Goal: Task Accomplishment & Management: Manage account settings

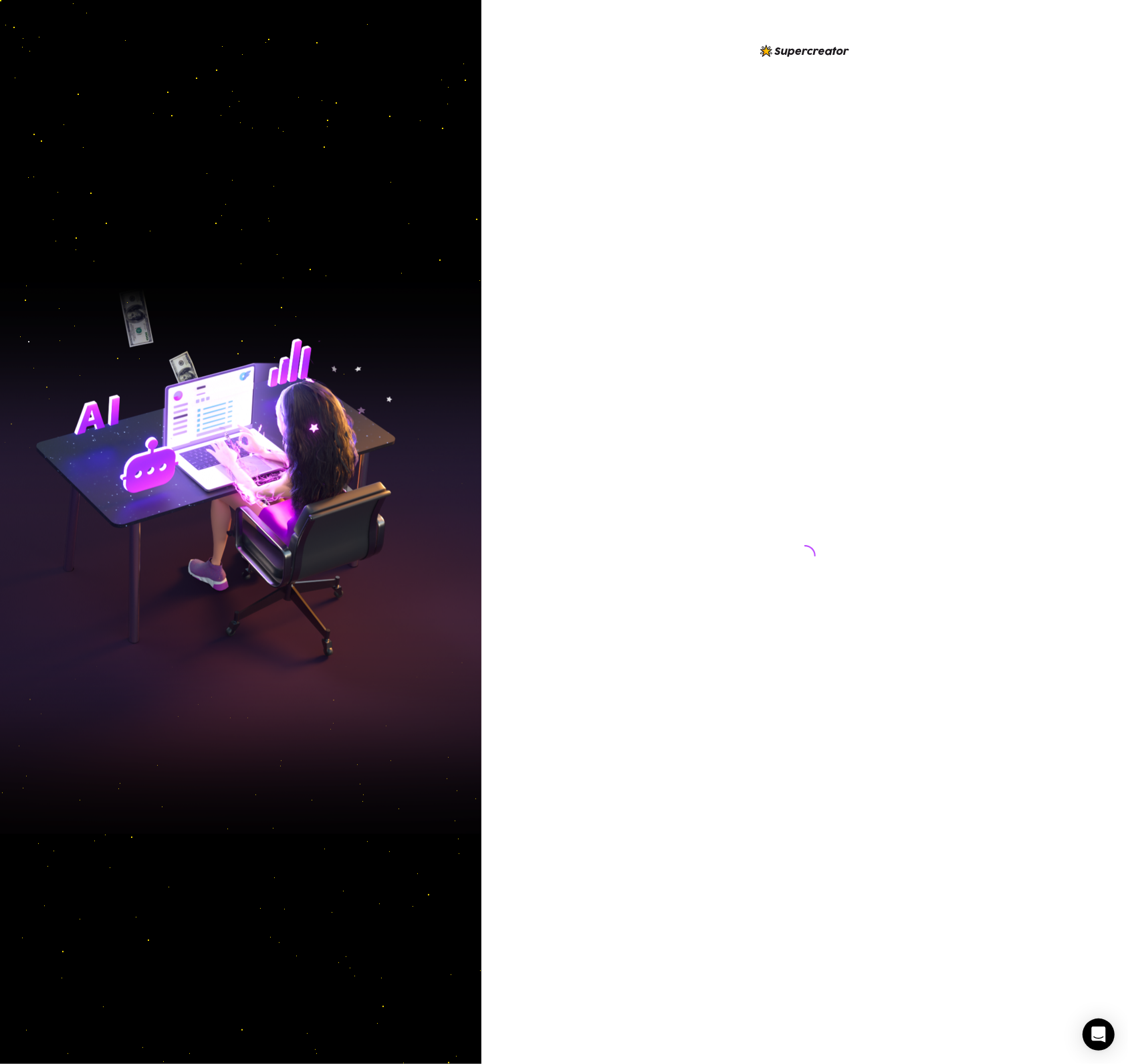
click at [315, 487] on img at bounding box center [240, 532] width 481 height 604
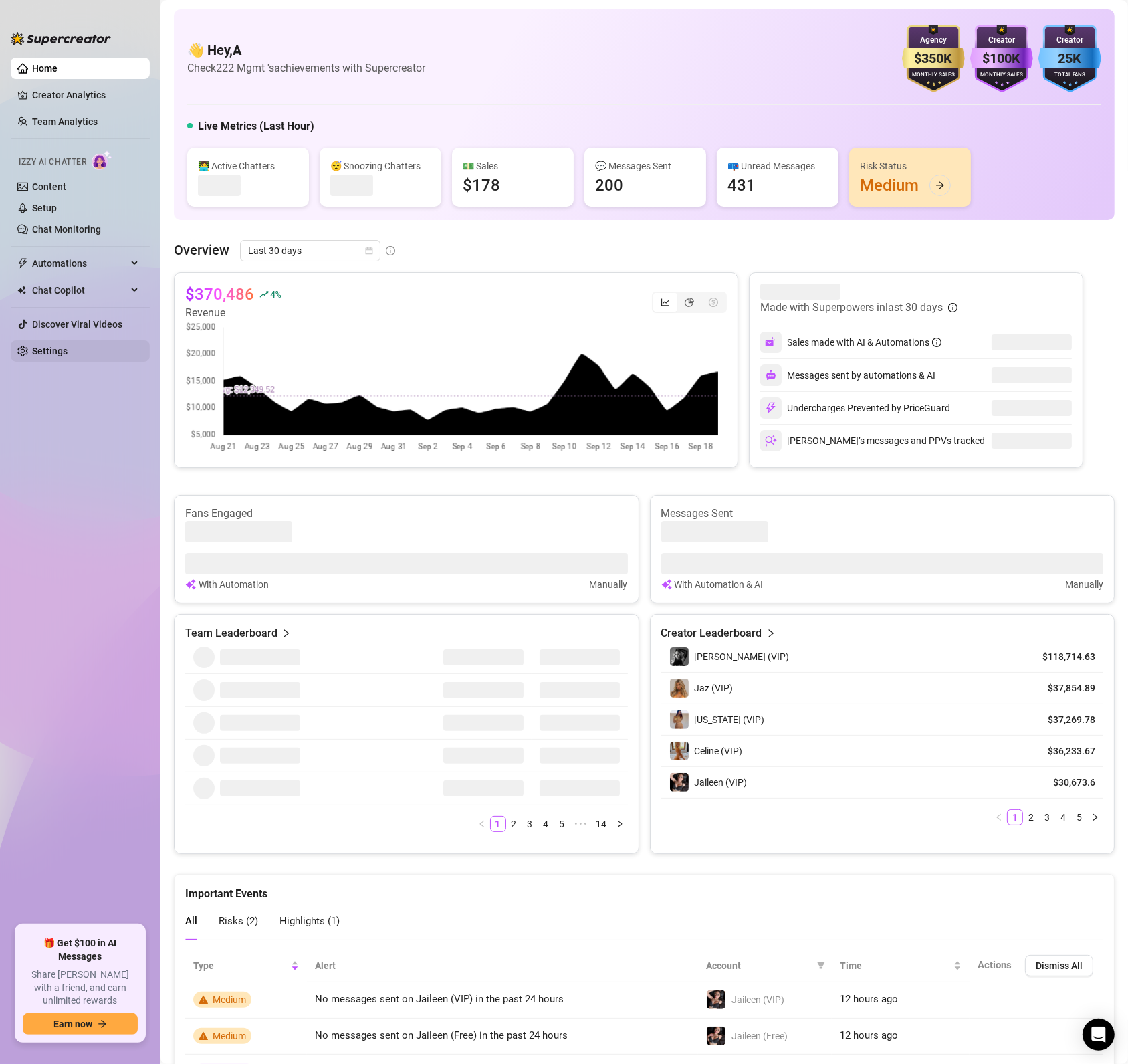
click at [68, 357] on link "Settings" at bounding box center [50, 351] width 36 height 11
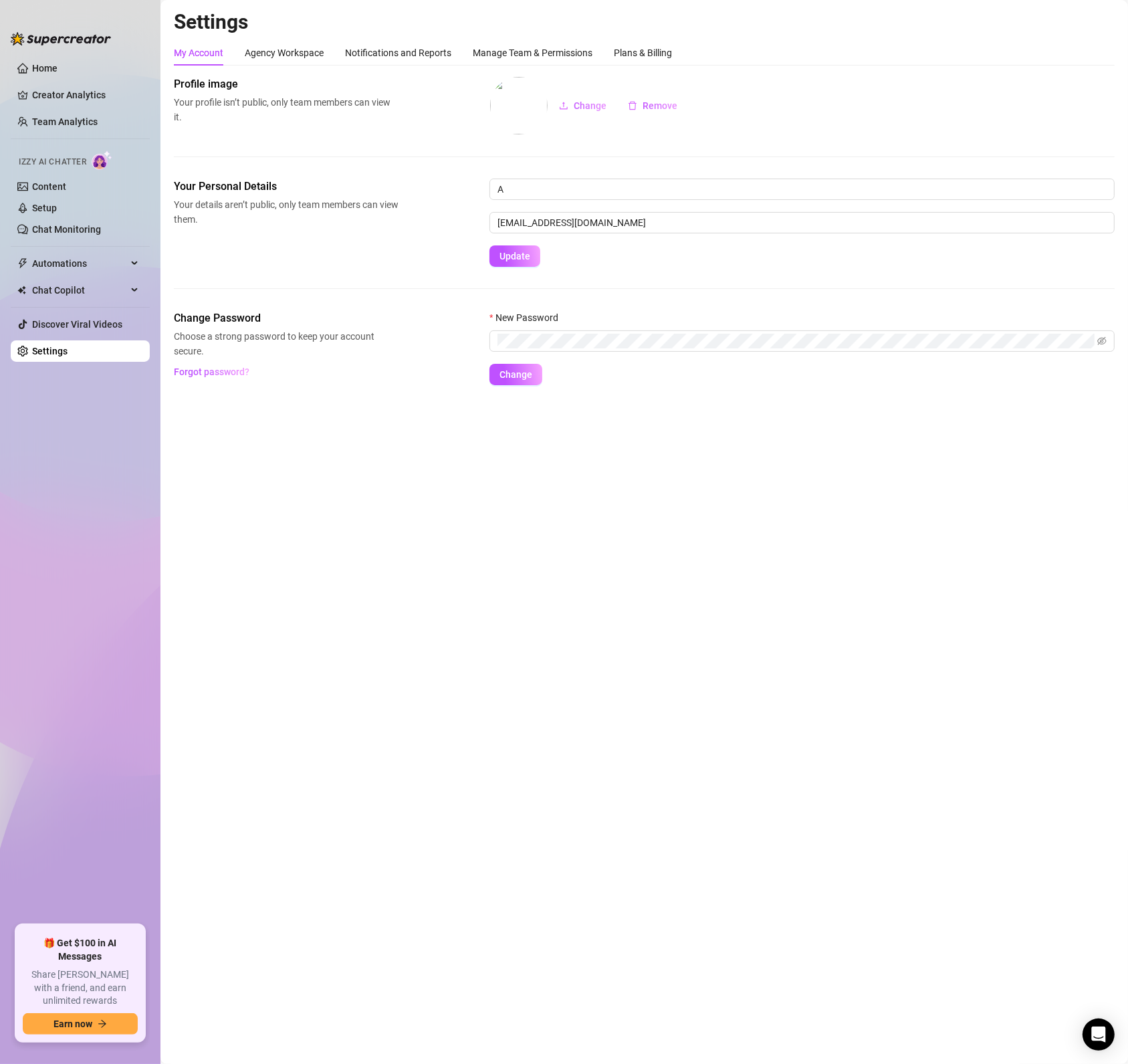
drag, startPoint x: 536, startPoint y: 514, endPoint x: 410, endPoint y: 546, distance: 130.0
click at [533, 515] on main "Settings My Account Agency Workspace Notifications and Reports Manage Team & Pe…" at bounding box center [644, 532] width 968 height 1064
click at [515, 40] on div "Manage Team & Permissions" at bounding box center [533, 53] width 120 height 26
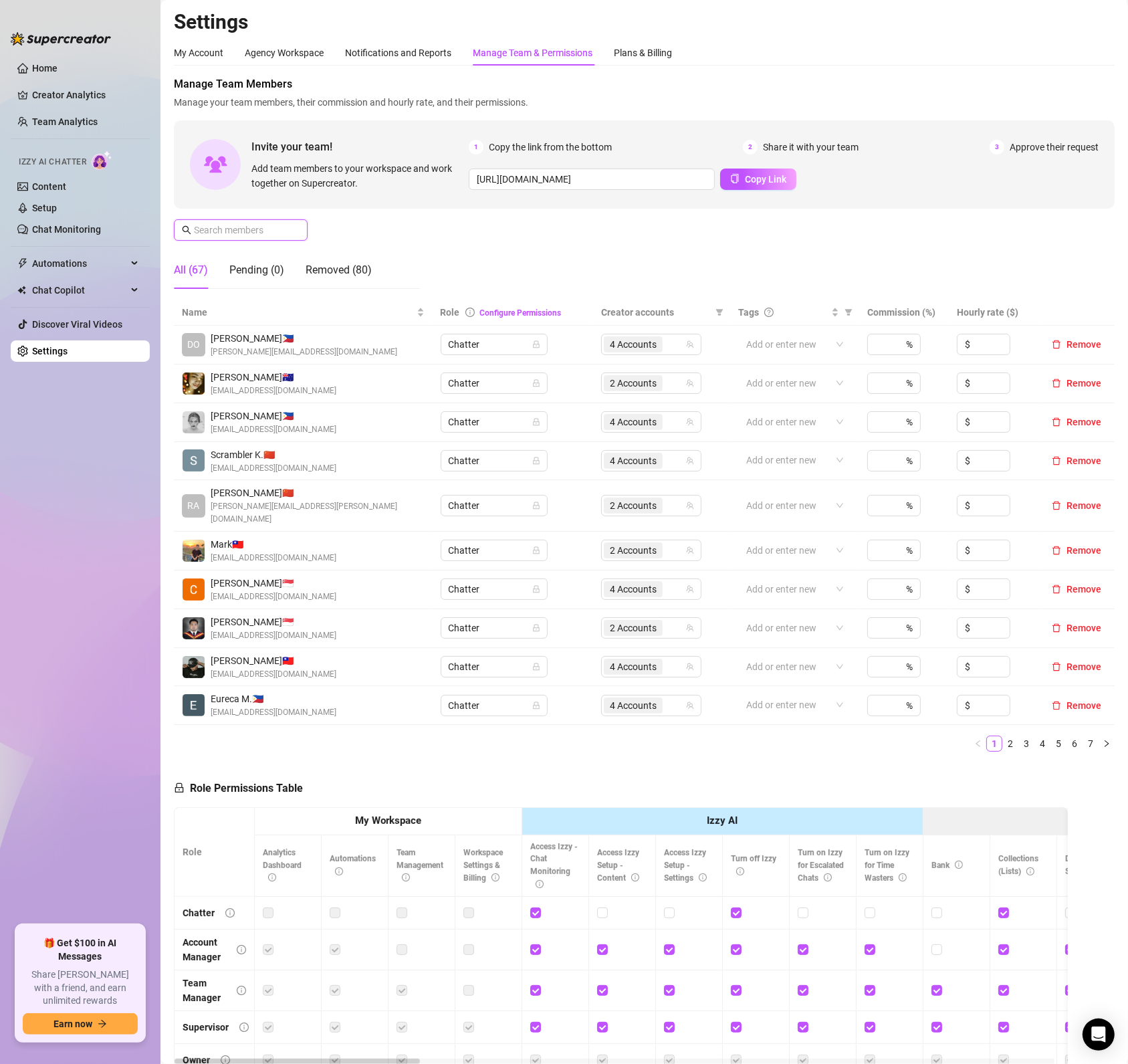
click at [239, 230] on input "text" at bounding box center [241, 230] width 95 height 15
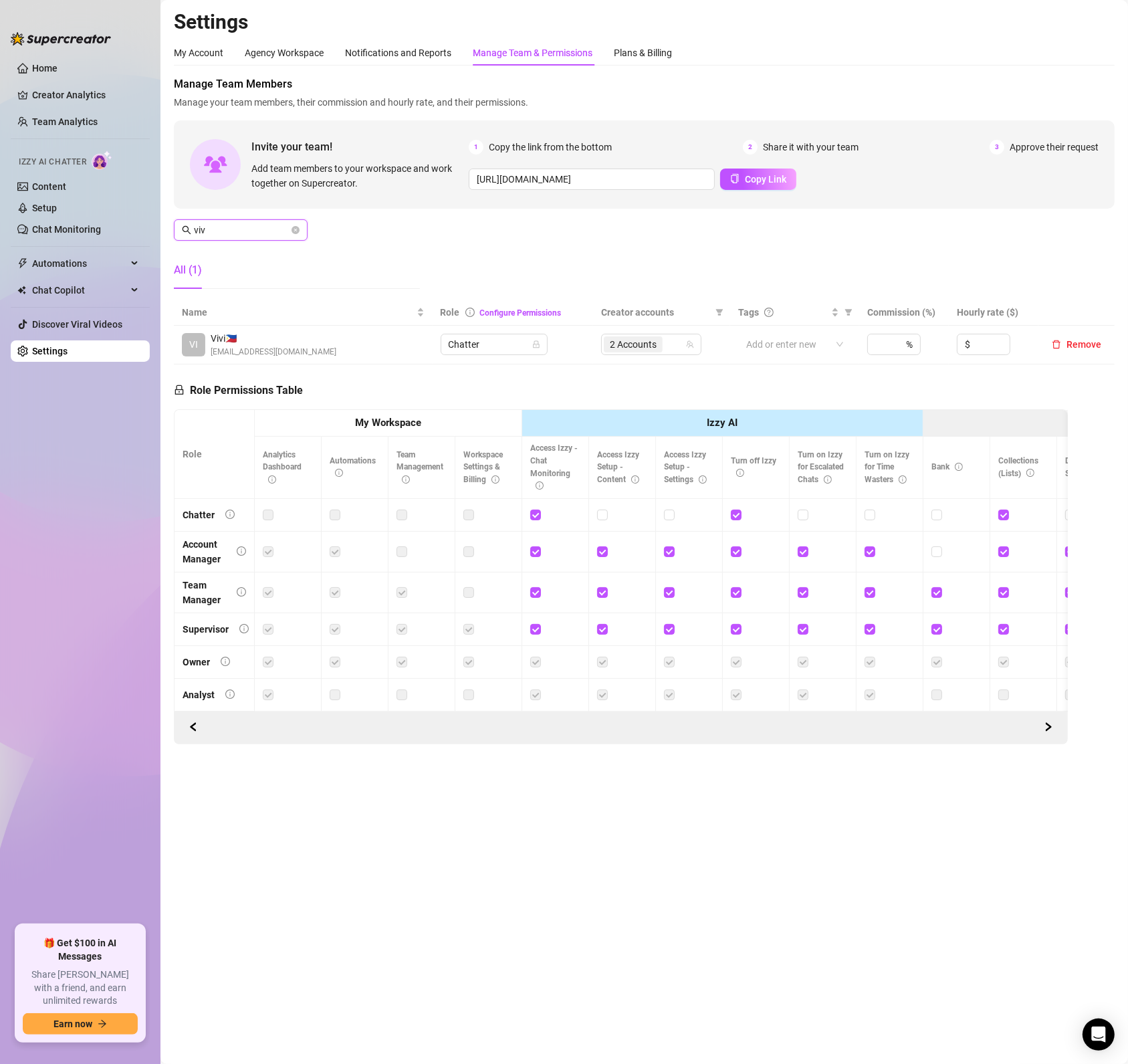
click at [626, 347] on span "2 Accounts" at bounding box center [633, 344] width 47 height 15
type input "viv"
click at [676, 341] on div "2 Accounts" at bounding box center [644, 344] width 81 height 19
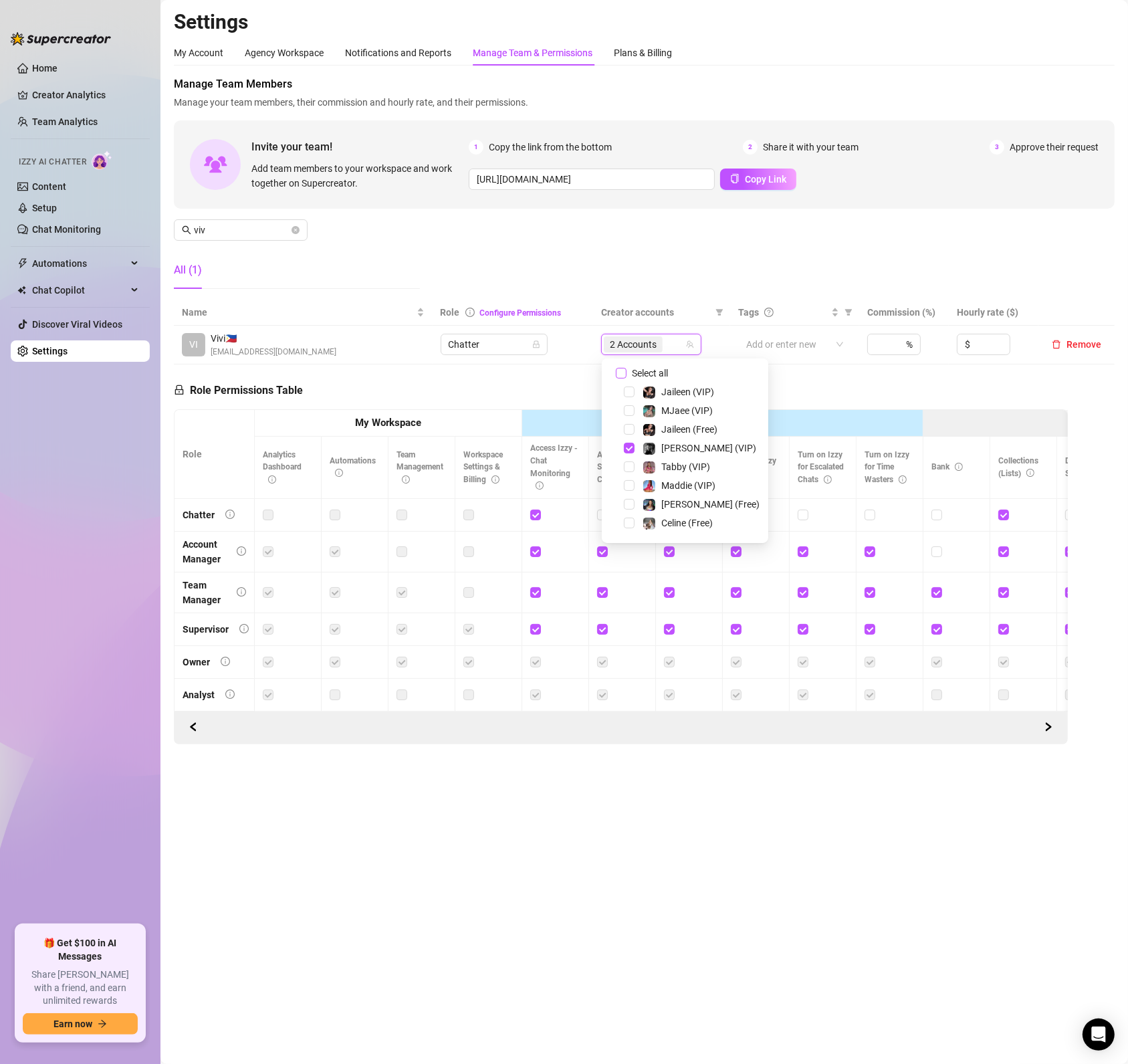
click at [628, 374] on span "Select all" at bounding box center [650, 373] width 47 height 15
click at [627, 374] on input "Select all" at bounding box center [621, 373] width 11 height 11
click at [628, 374] on span "Select all" at bounding box center [650, 373] width 47 height 15
click at [627, 374] on input "Select all" at bounding box center [621, 373] width 11 height 11
checkbox input "false"
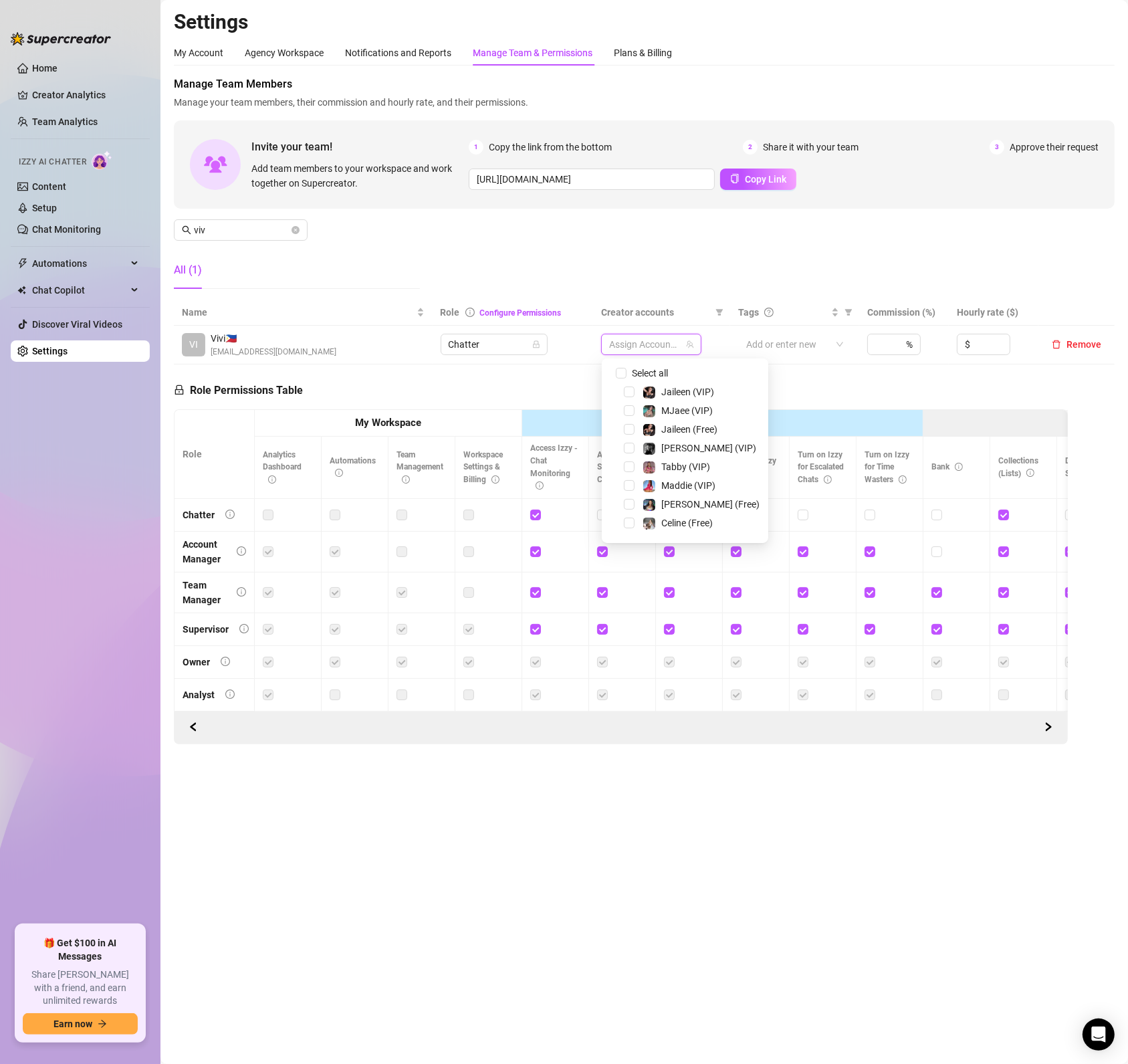
scroll to position [160, 0]
click at [628, 500] on div "Georgia (Free)" at bounding box center [685, 493] width 160 height 16
click at [624, 495] on span "Select tree node" at bounding box center [629, 493] width 11 height 11
click at [630, 515] on span "Select tree node" at bounding box center [629, 512] width 11 height 11
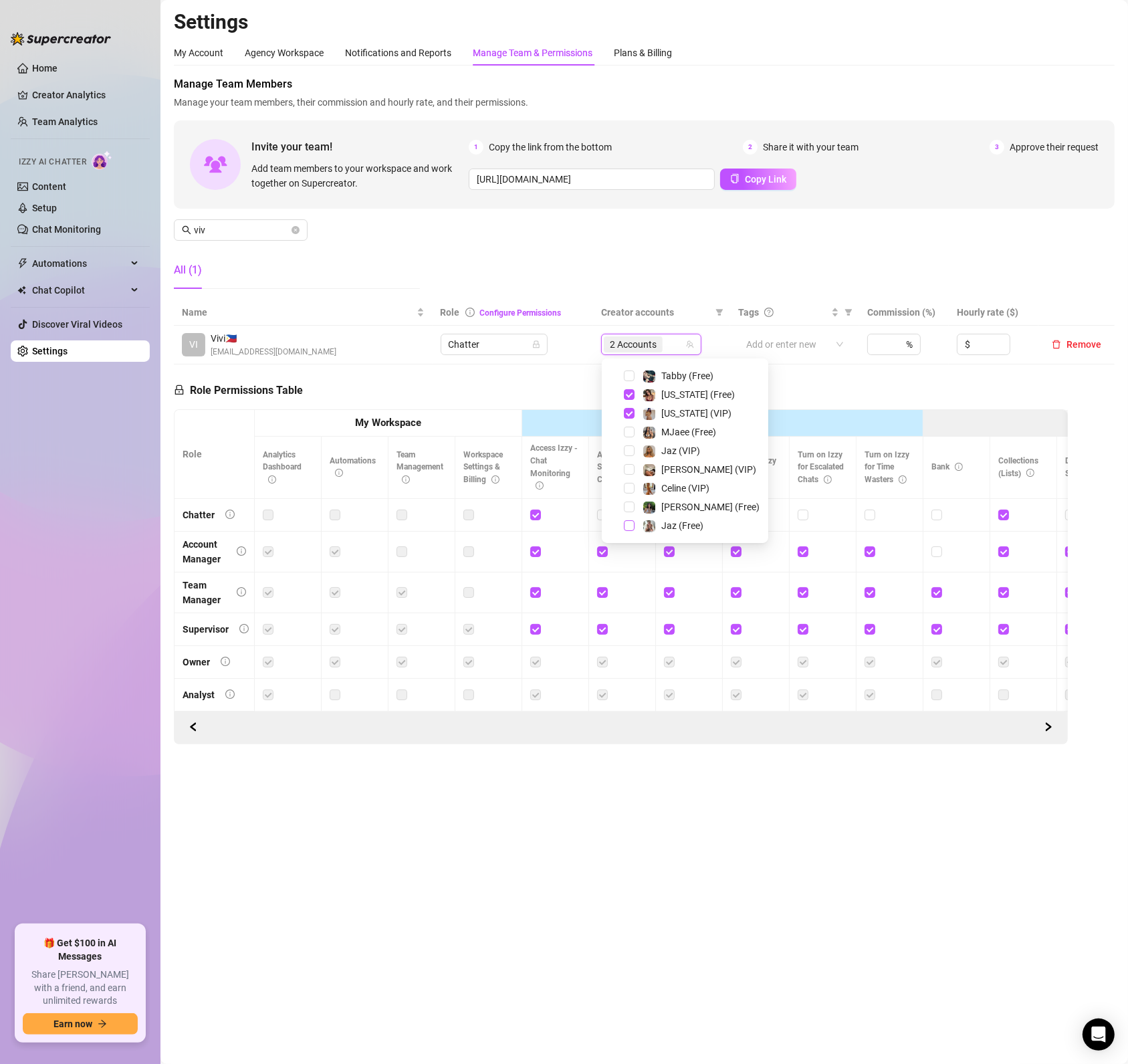
click at [624, 523] on span "Select tree node" at bounding box center [629, 525] width 11 height 11
click at [628, 452] on span "Select tree node" at bounding box center [629, 450] width 11 height 11
click at [630, 463] on span "Select tree node" at bounding box center [629, 461] width 11 height 11
click at [631, 497] on span "Select tree node" at bounding box center [629, 499] width 11 height 11
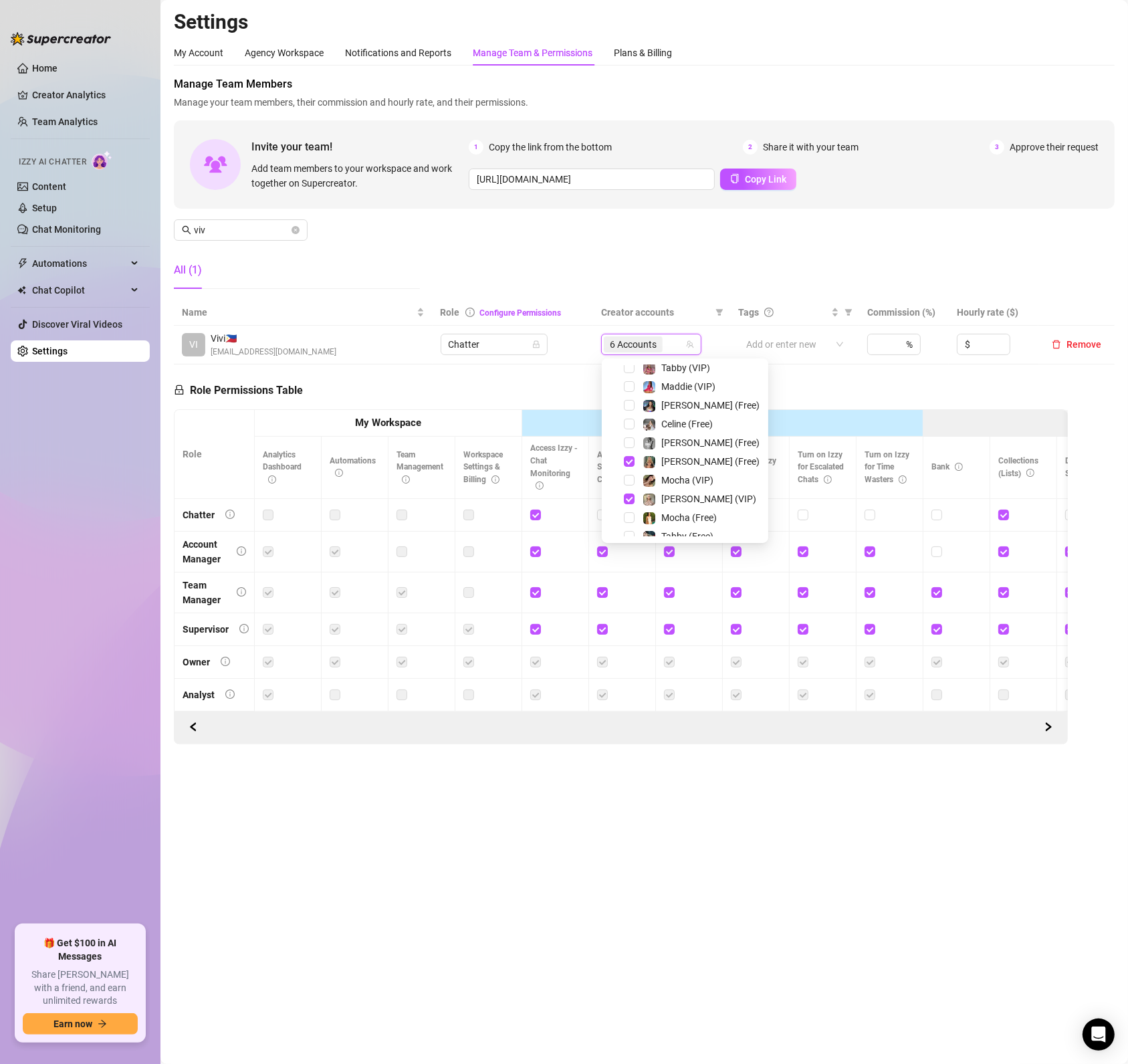
click at [543, 736] on div at bounding box center [621, 728] width 877 height 21
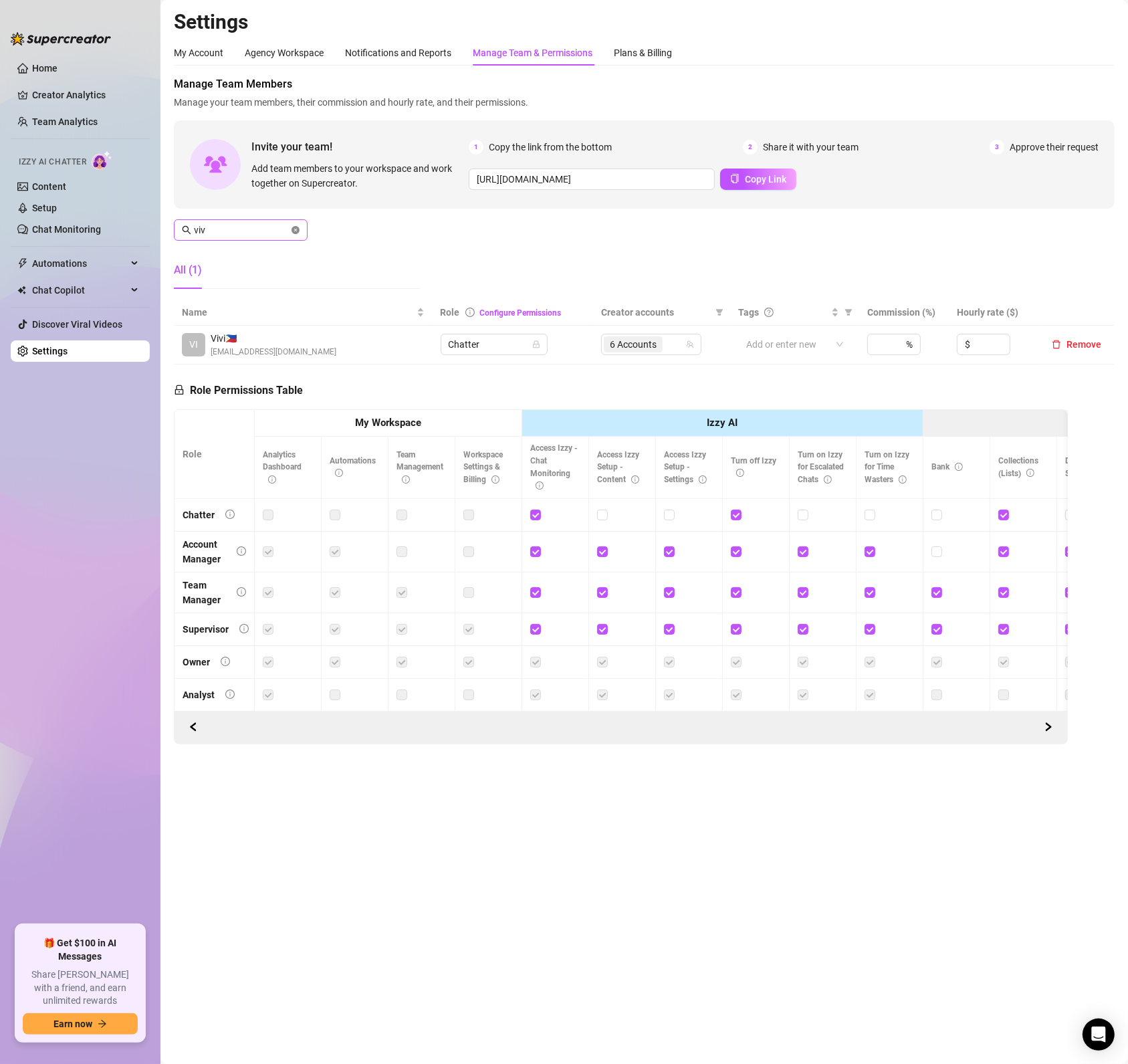
click at [297, 230] on icon "close-circle" at bounding box center [296, 230] width 8 height 8
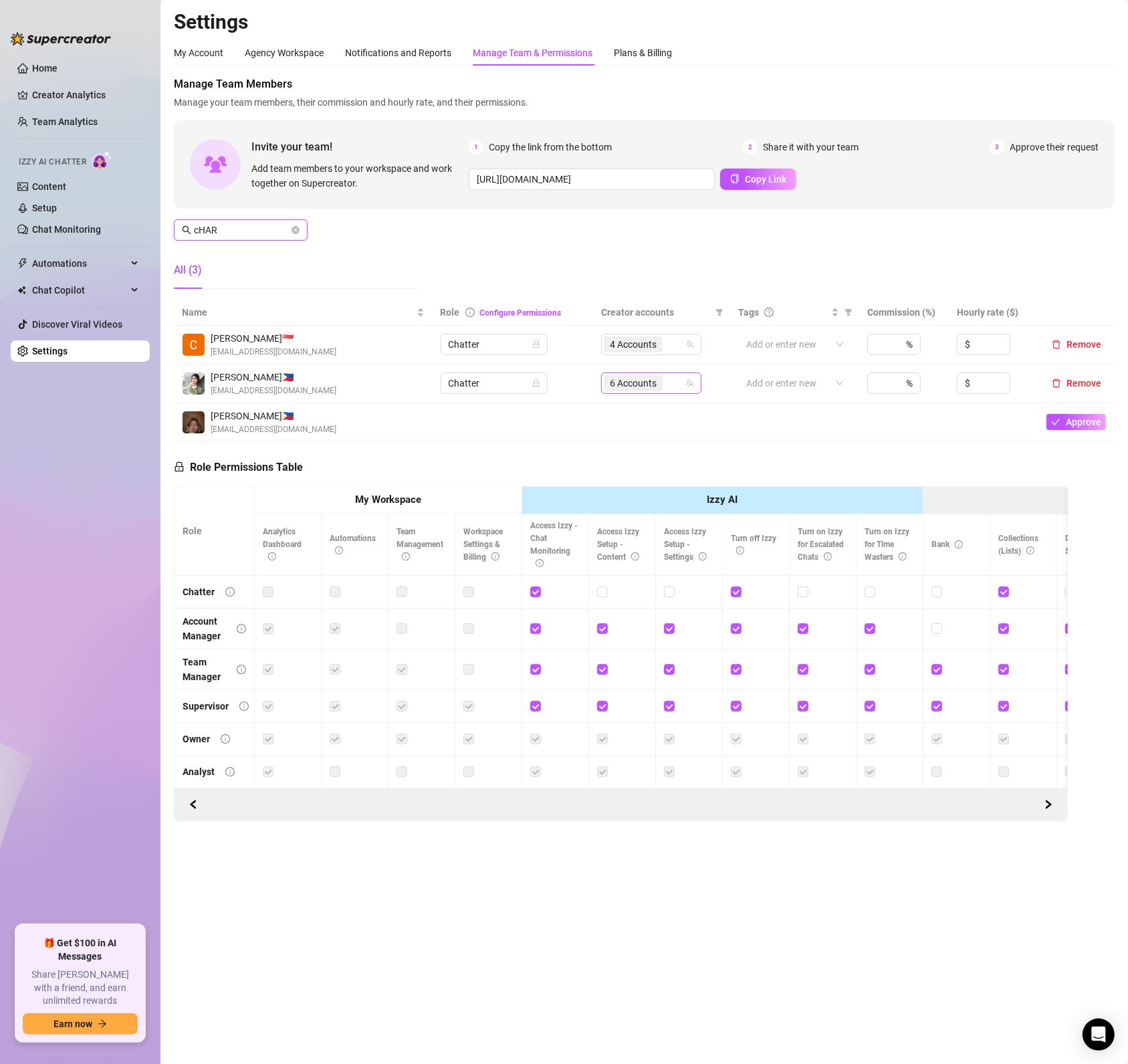
click at [670, 382] on div "6 Accounts" at bounding box center [644, 383] width 81 height 19
type input "cHAR"
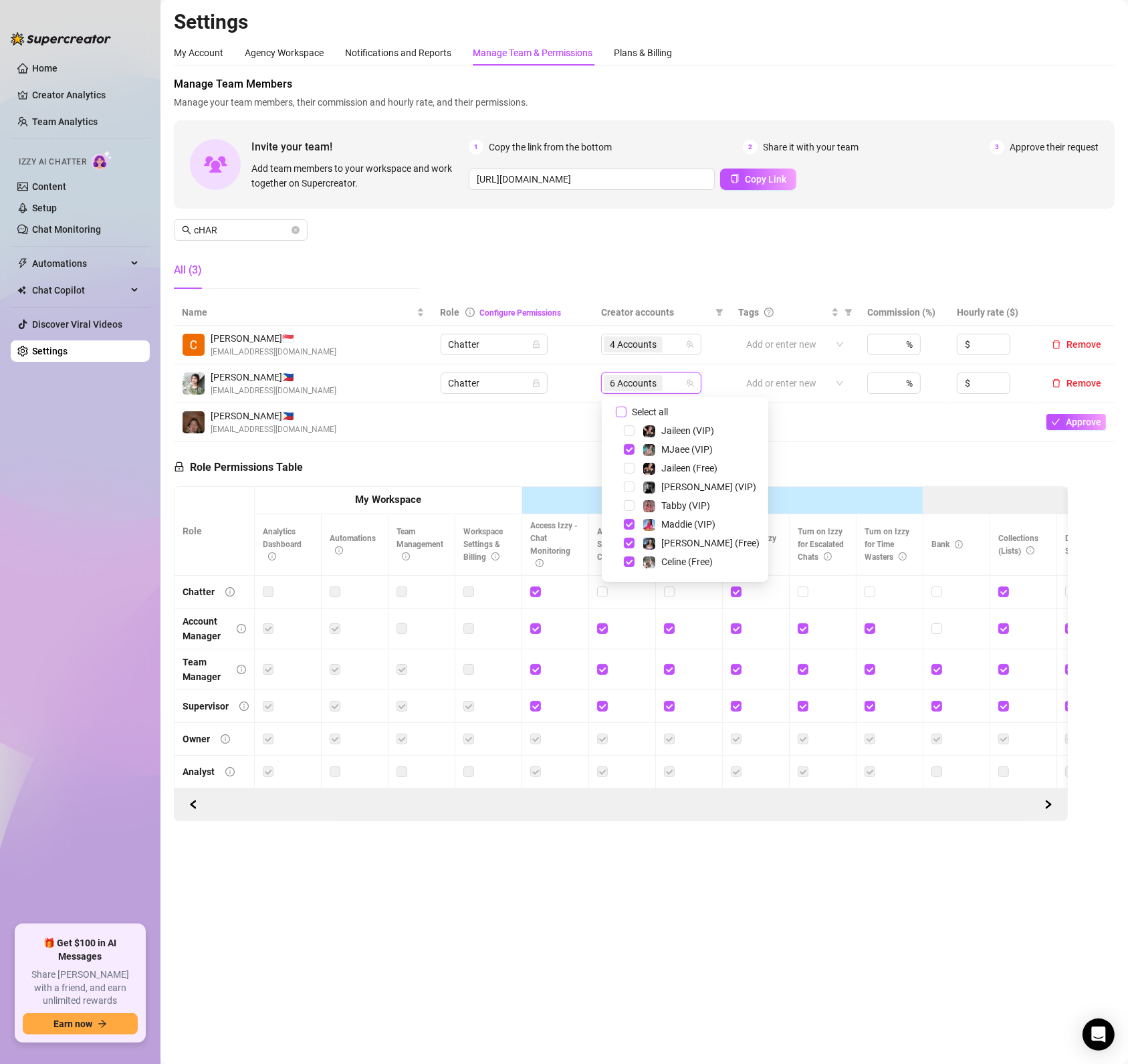
click at [624, 410] on input "Select all" at bounding box center [621, 411] width 11 height 11
checkbox input "false"
click at [628, 445] on span "Select tree node" at bounding box center [629, 449] width 11 height 11
click at [632, 469] on span "Select tree node" at bounding box center [629, 468] width 11 height 11
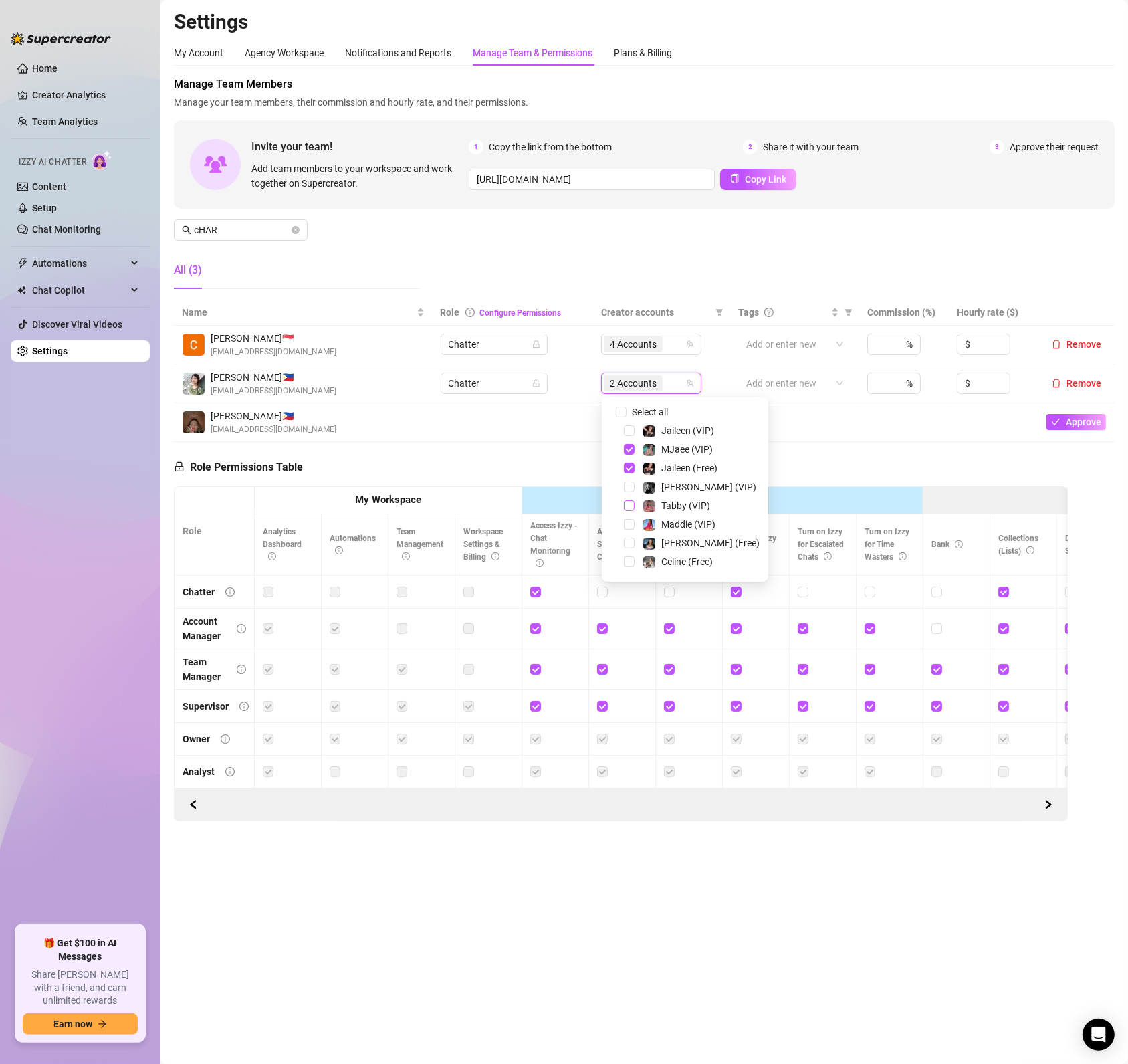
click at [631, 506] on span "Select tree node" at bounding box center [629, 506] width 11 height 11
click at [627, 544] on div "Mocha (VIP)" at bounding box center [685, 537] width 160 height 16
click at [626, 534] on span "Select tree node" at bounding box center [629, 538] width 11 height 11
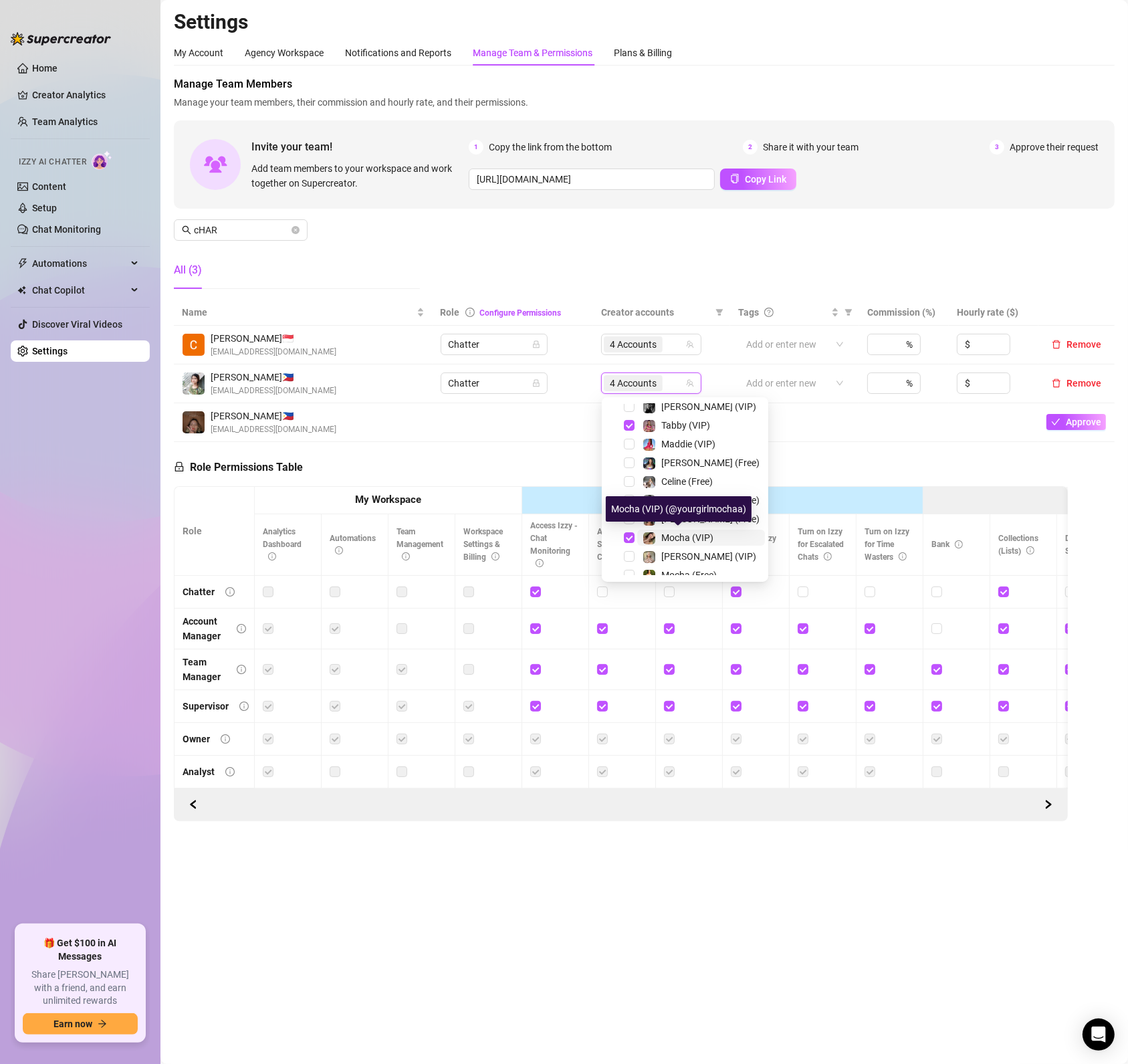
scroll to position [160, 0]
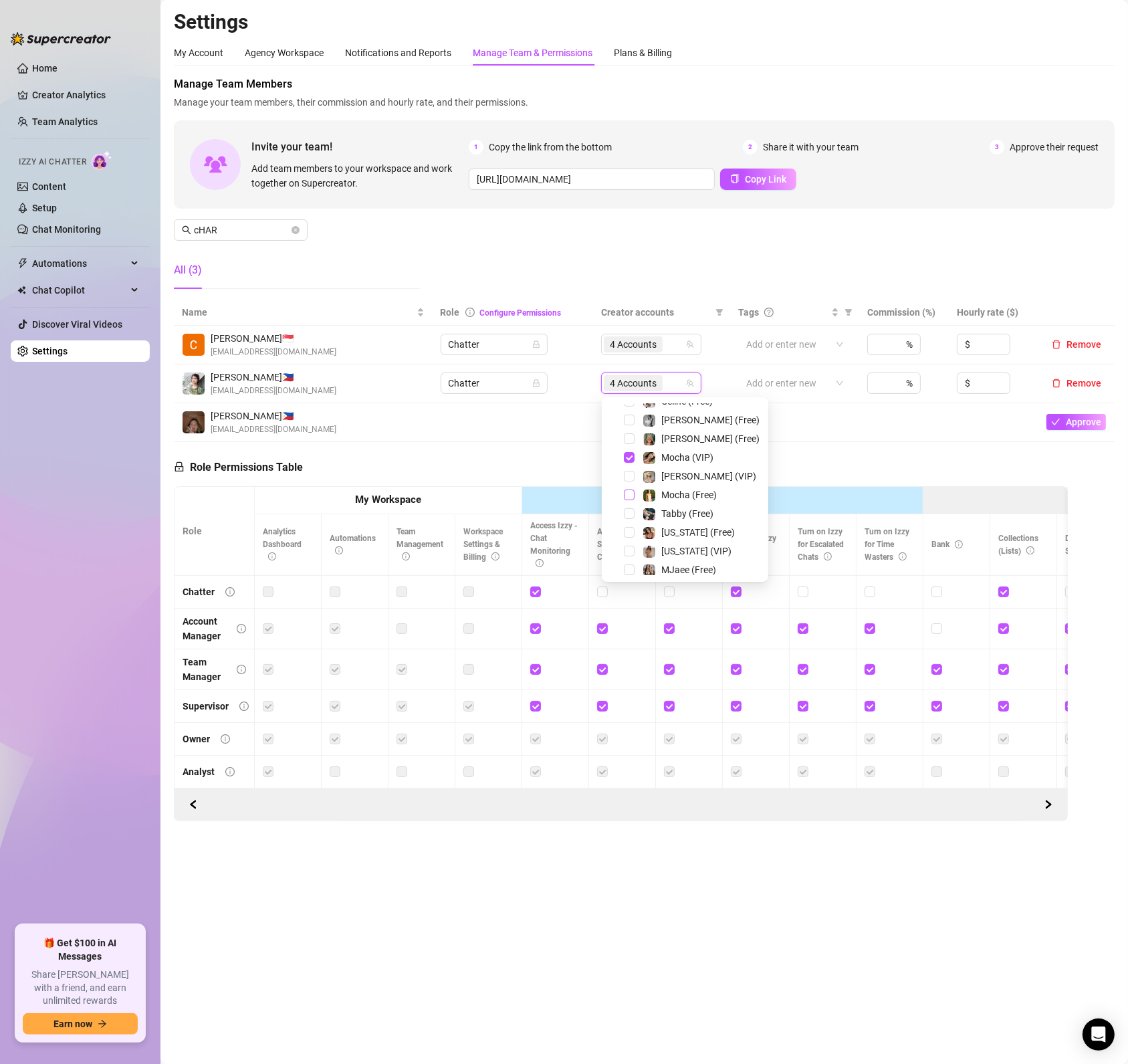
click at [631, 490] on span "Select tree node" at bounding box center [629, 495] width 11 height 11
click at [631, 510] on span "Select tree node" at bounding box center [629, 513] width 11 height 11
click at [631, 571] on span "Select tree node" at bounding box center [629, 569] width 11 height 11
click at [633, 469] on span "Select tree node" at bounding box center [629, 468] width 11 height 11
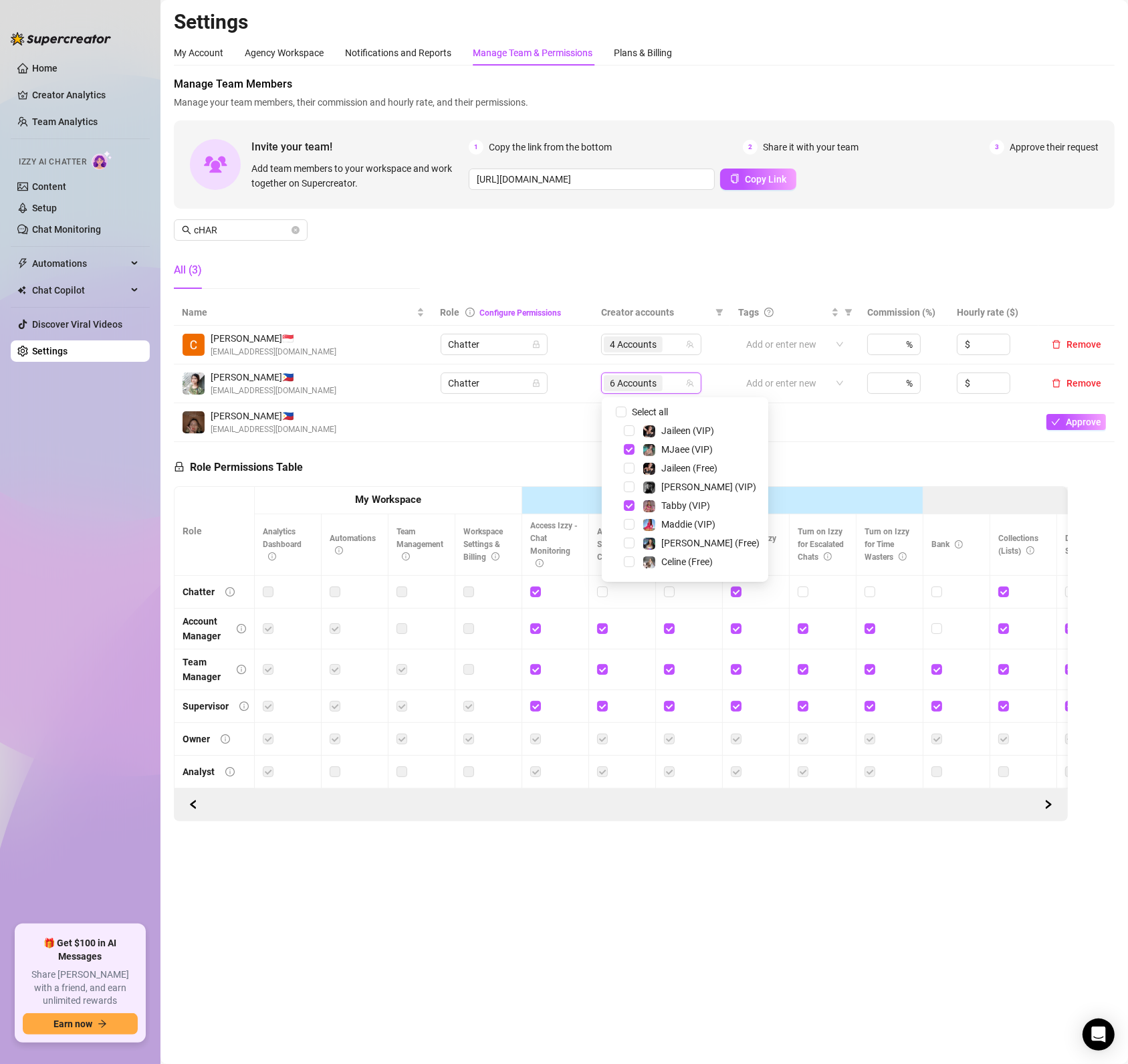
click at [455, 448] on div "Role Permissions Table Role My Workspace Izzy AI OnlyFans Side Menu OnlyFans Ch…" at bounding box center [621, 632] width 894 height 380
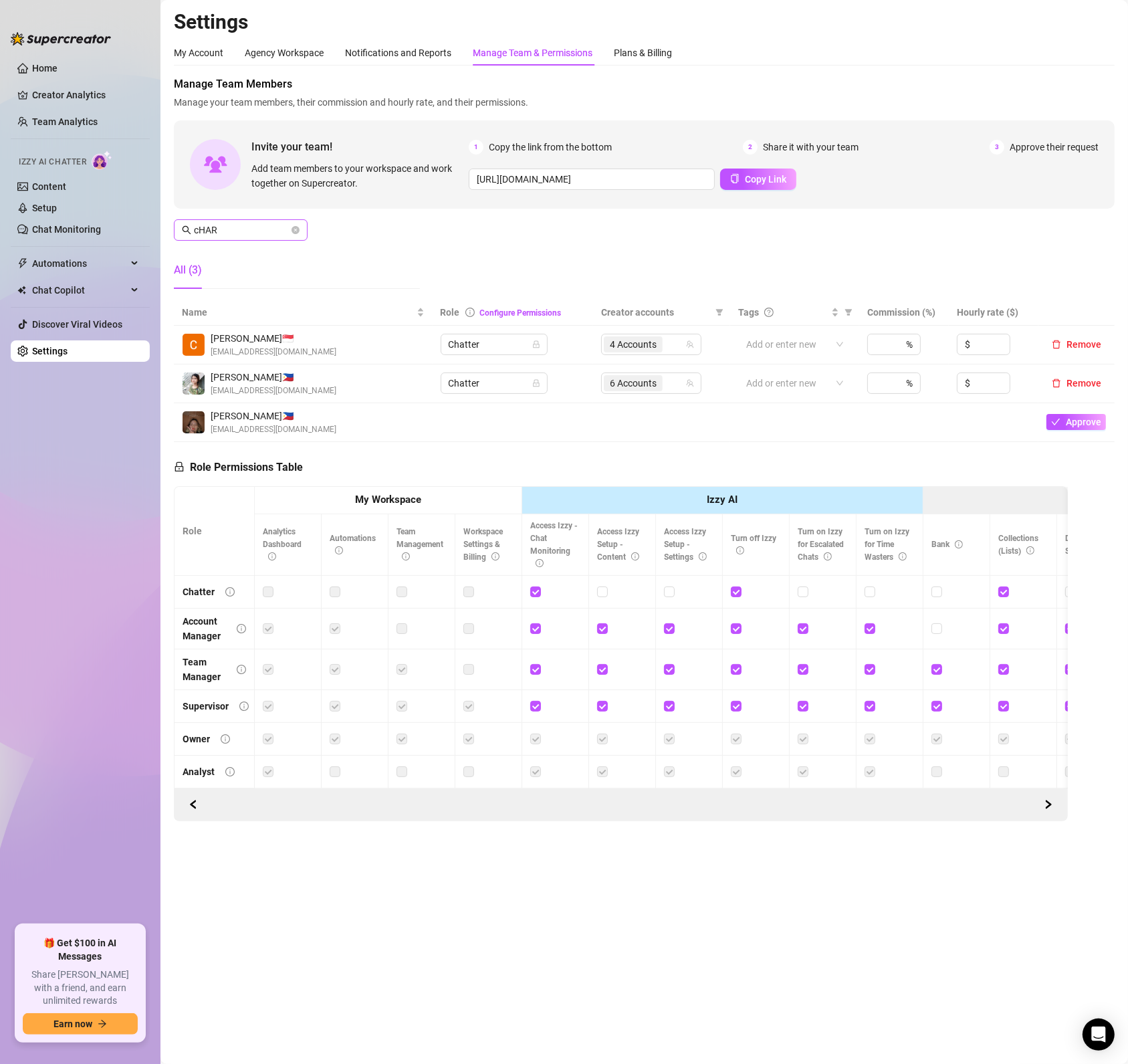
click at [296, 230] on icon "close-circle" at bounding box center [296, 230] width 8 height 8
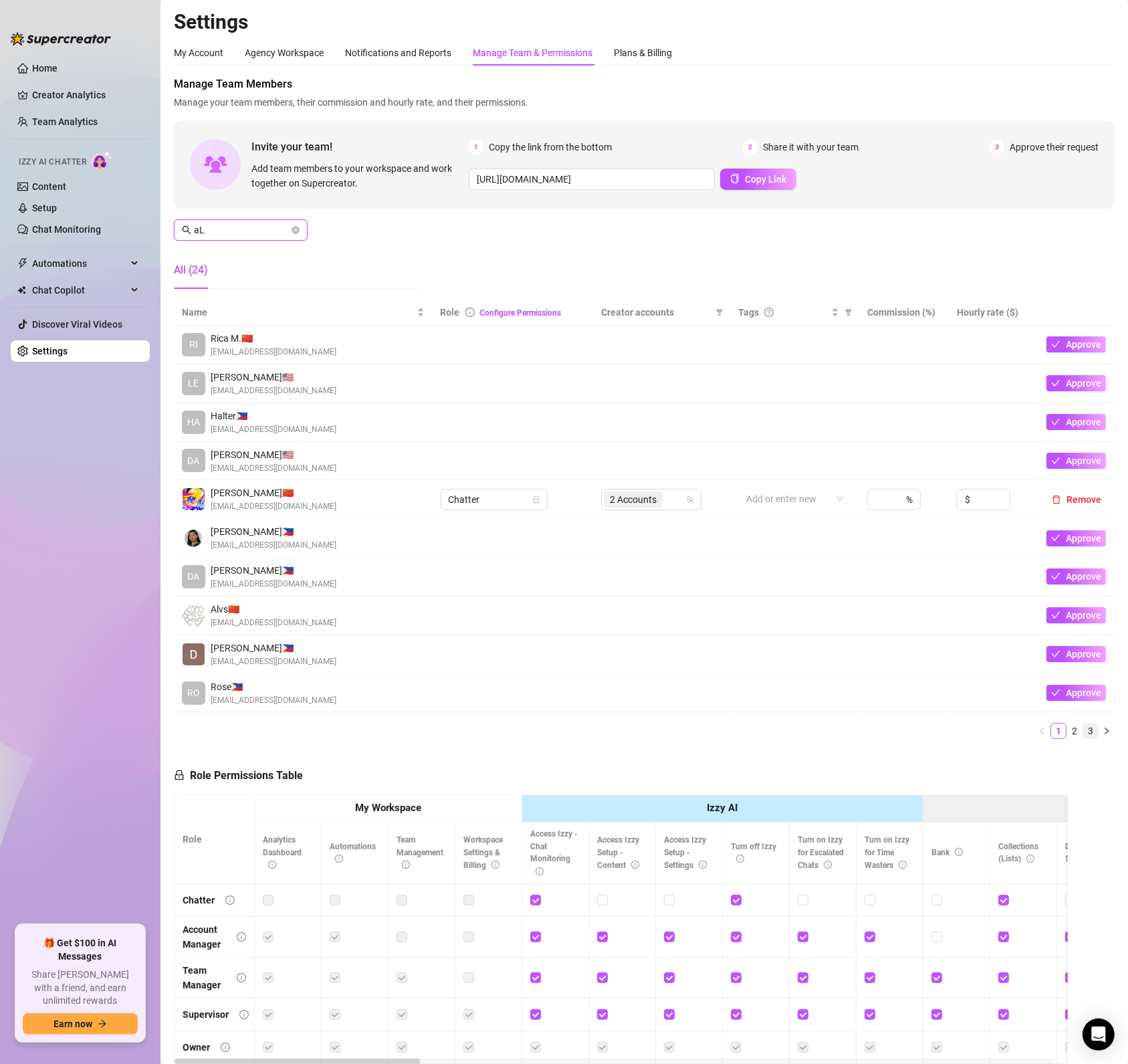
type input "aL"
click at [1083, 733] on link "3" at bounding box center [1091, 731] width 15 height 15
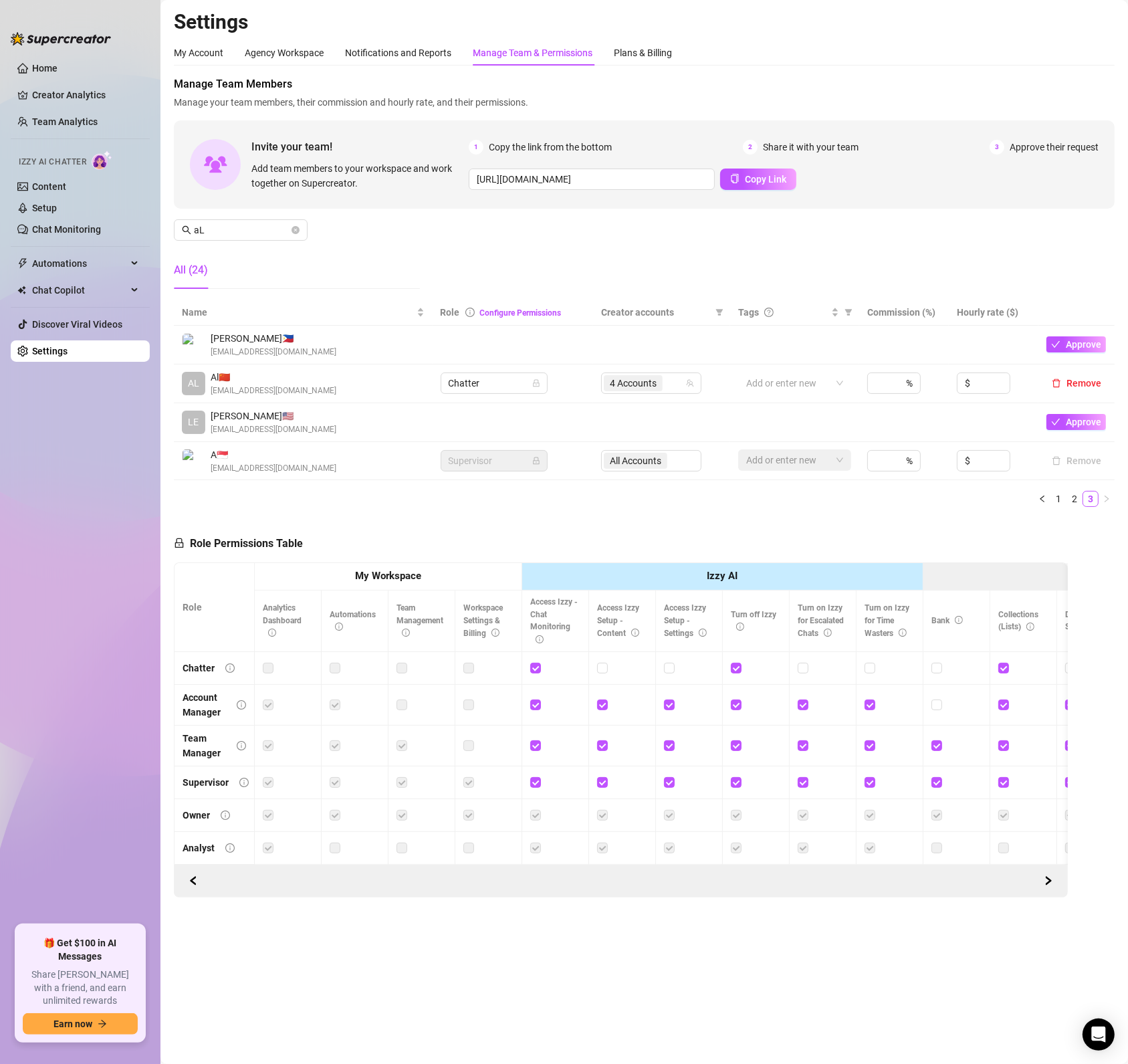
click at [665, 396] on td "4 Accounts" at bounding box center [661, 383] width 136 height 39
click at [666, 387] on input "search" at bounding box center [666, 382] width 2 height 16
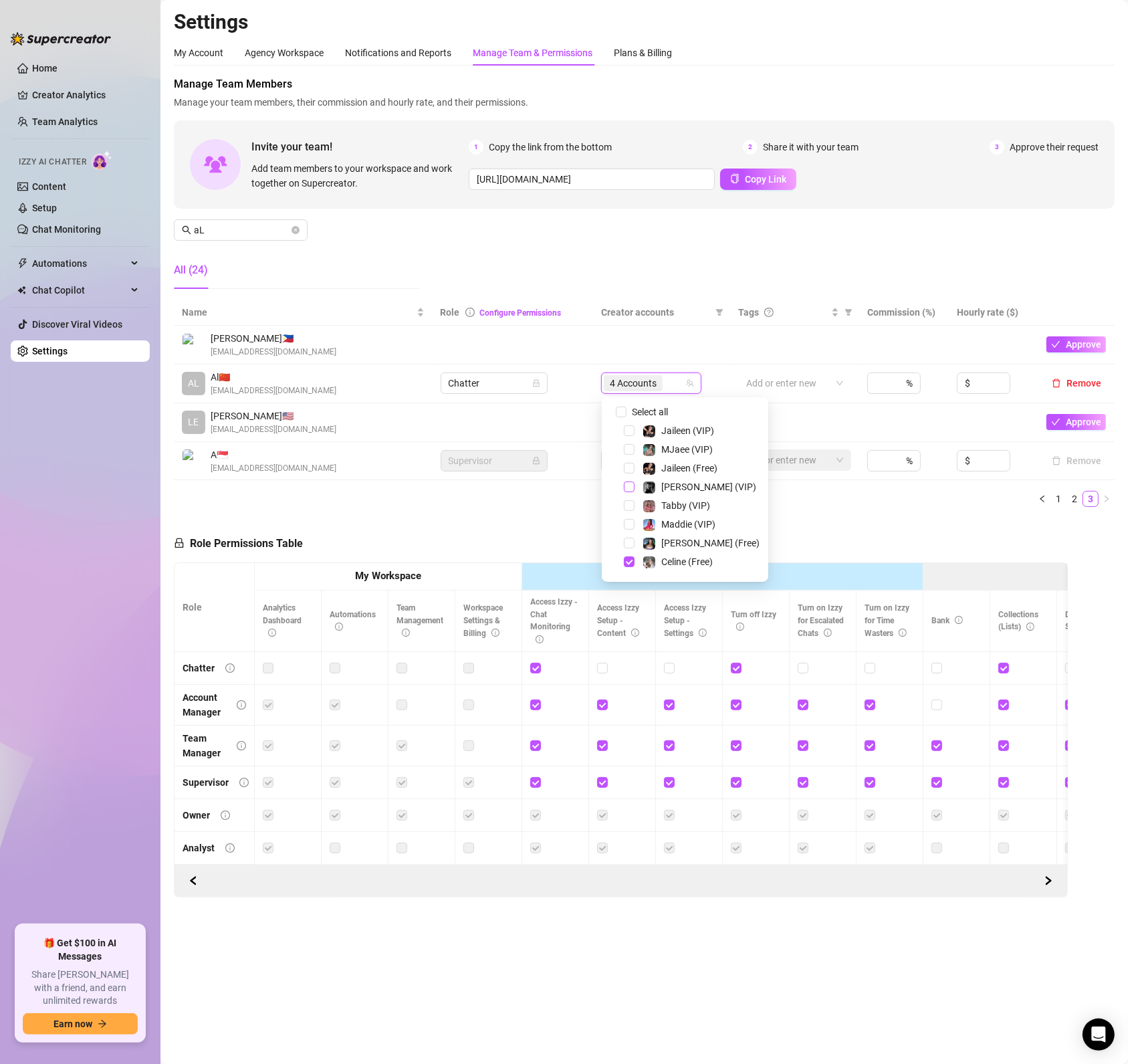
click at [626, 482] on span "Select tree node" at bounding box center [629, 487] width 11 height 11
click at [631, 478] on span "Select tree node" at bounding box center [629, 482] width 11 height 11
click at [575, 518] on div "Name Role Configure Permissions Creator accounts Tags Commission (%) Hourly rat…" at bounding box center [644, 409] width 941 height 218
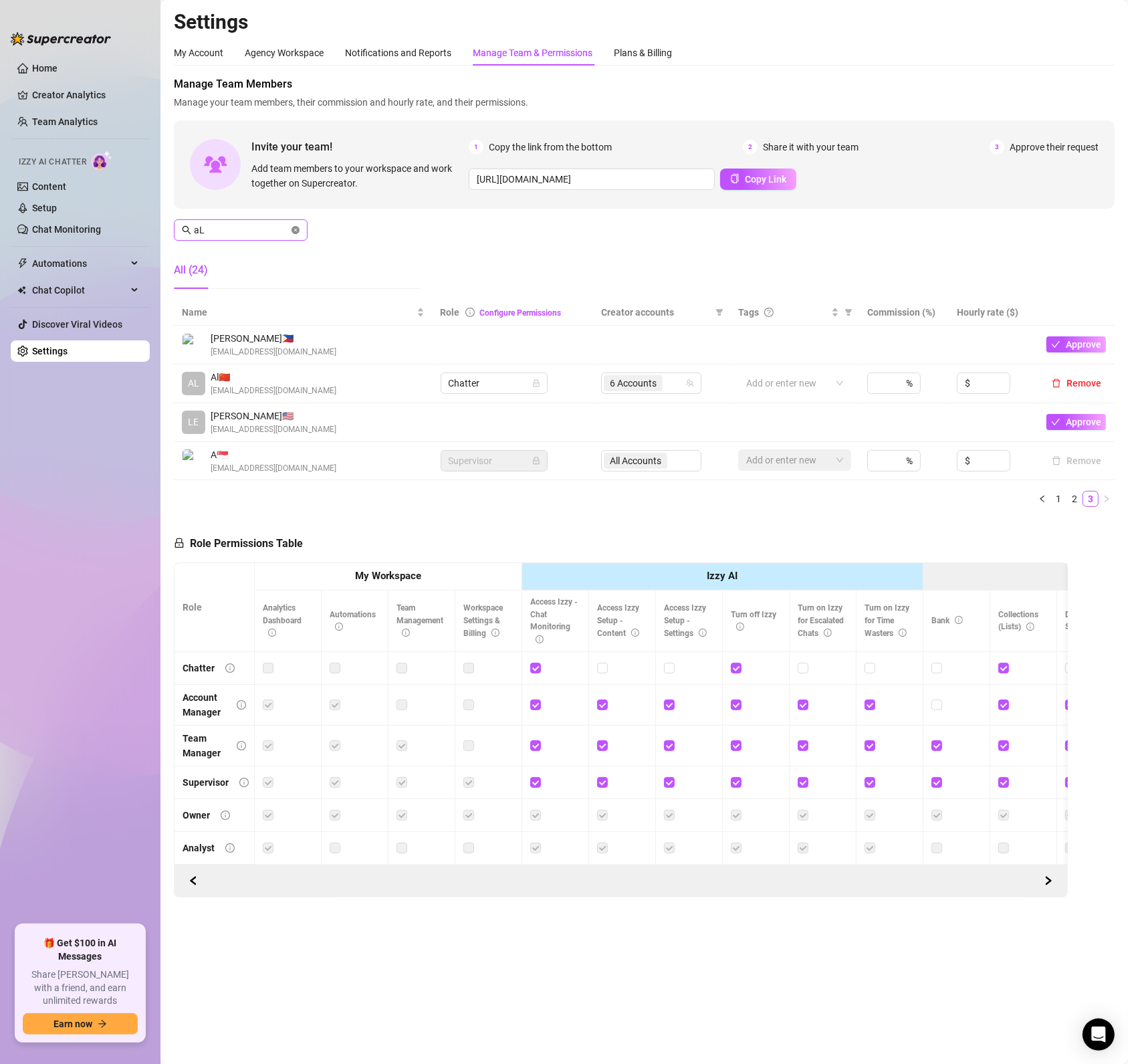
click at [297, 234] on icon "close-circle" at bounding box center [296, 230] width 8 height 8
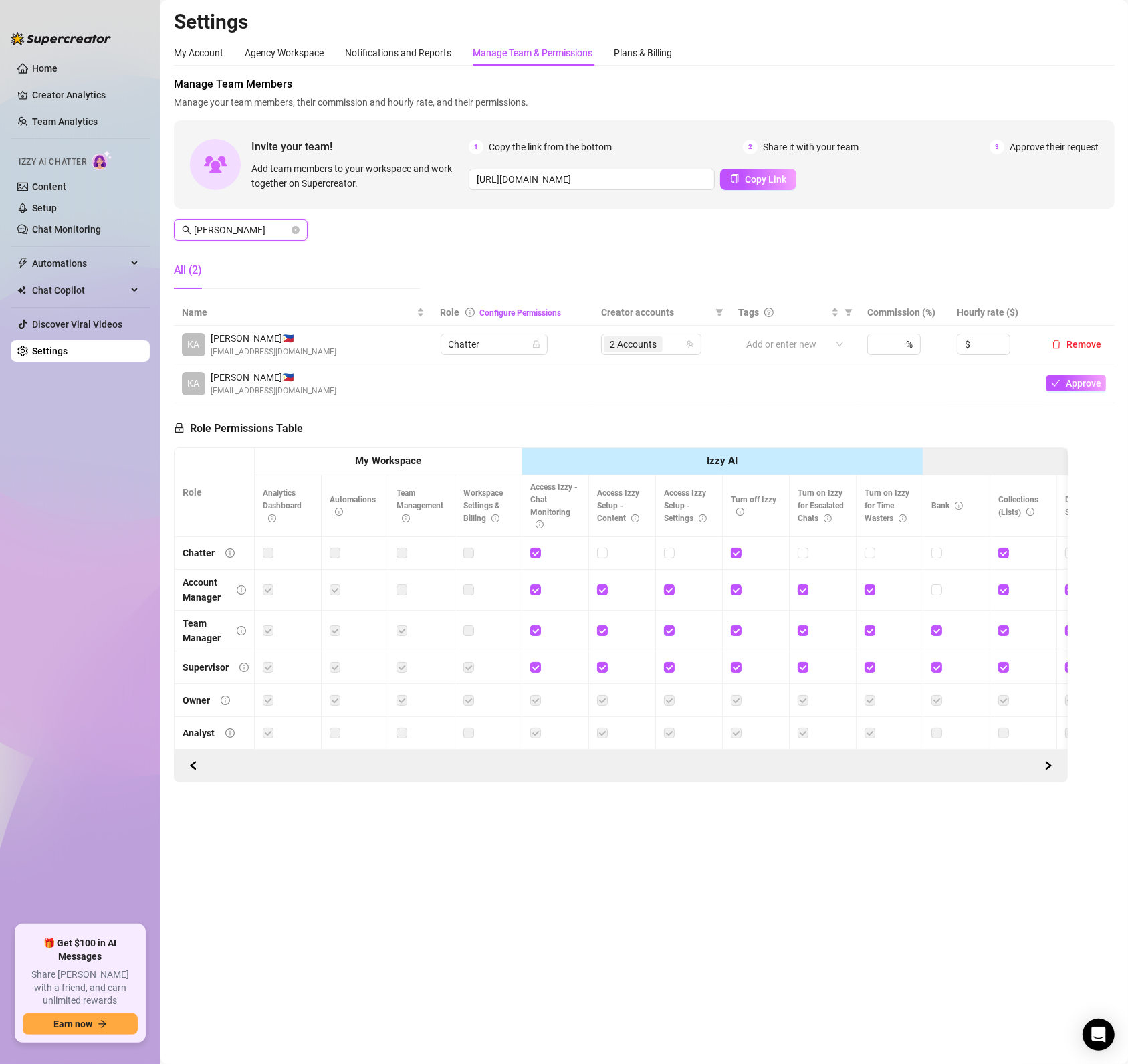
click at [652, 350] on span "2 Accounts" at bounding box center [633, 344] width 47 height 15
type input "KAYE"
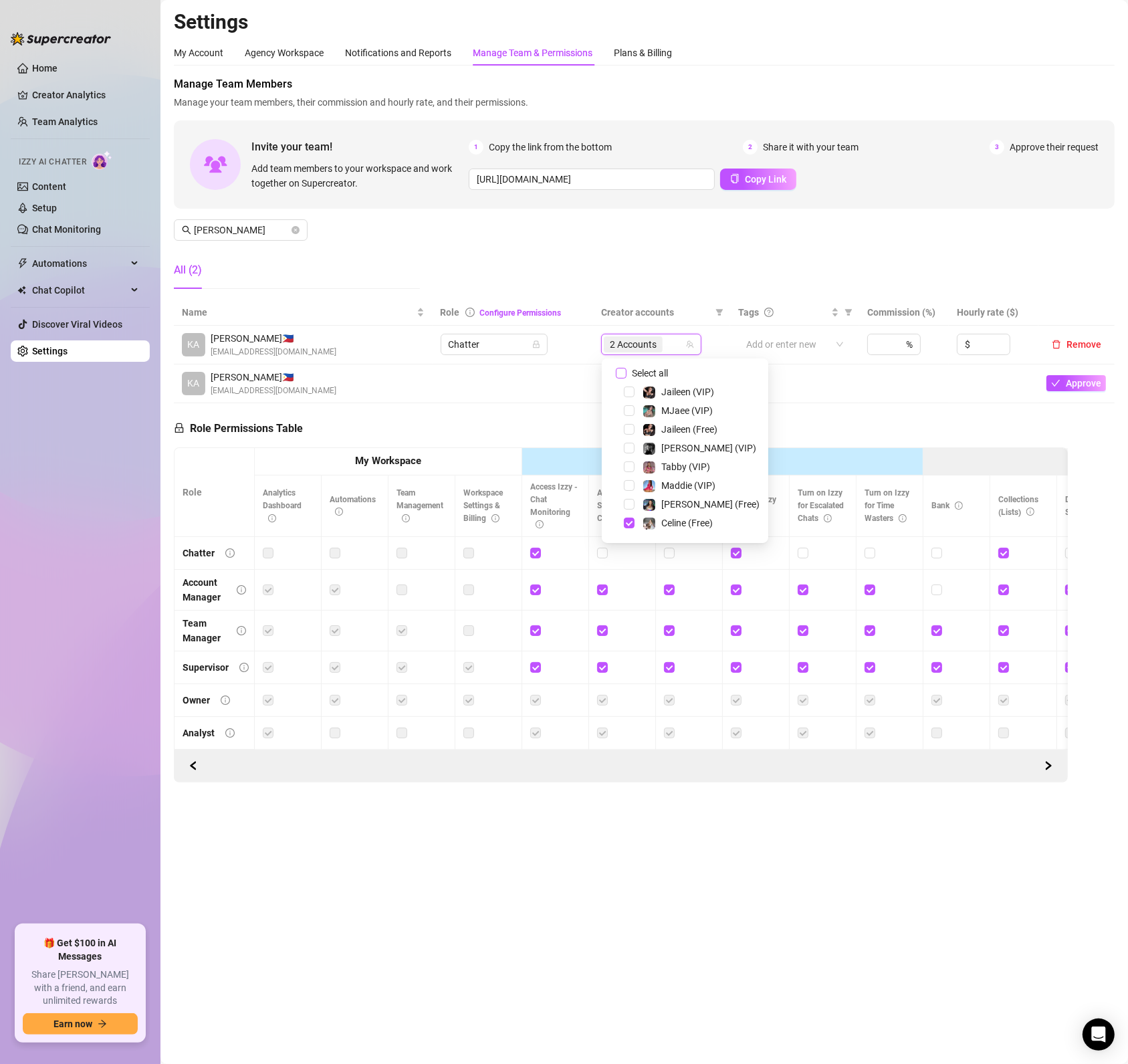
click at [623, 371] on input "Select all" at bounding box center [621, 373] width 11 height 11
checkbox input "false"
click at [620, 410] on span at bounding box center [613, 410] width 16 height 16
click at [628, 411] on span "Select tree node" at bounding box center [629, 411] width 11 height 11
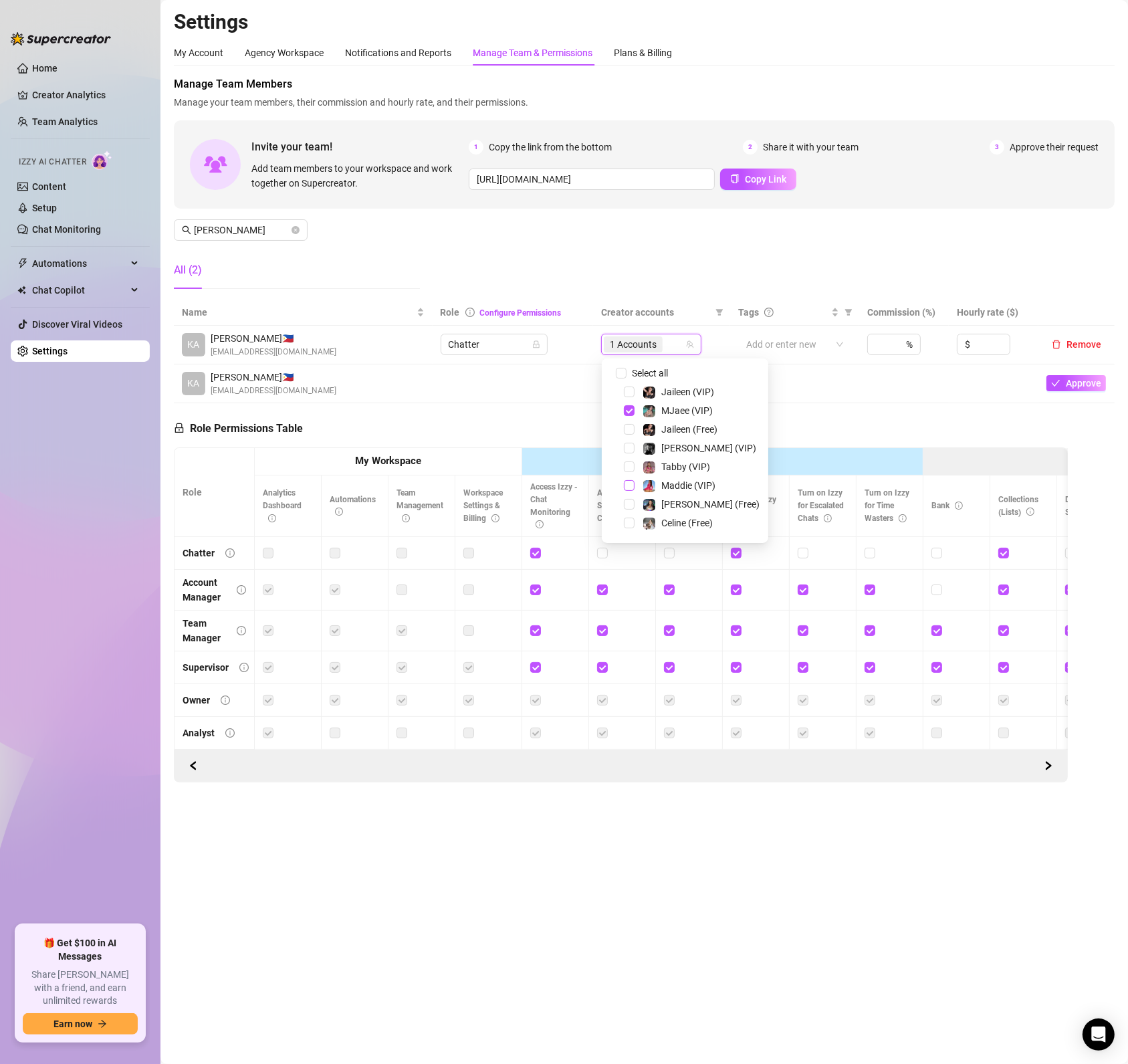
scroll to position [160, 0]
click at [631, 528] on span "Select tree node" at bounding box center [629, 530] width 11 height 11
click at [446, 444] on div "Role Permissions Table Role My Workspace Izzy AI OnlyFans Side Menu OnlyFans Ch…" at bounding box center [621, 593] width 894 height 380
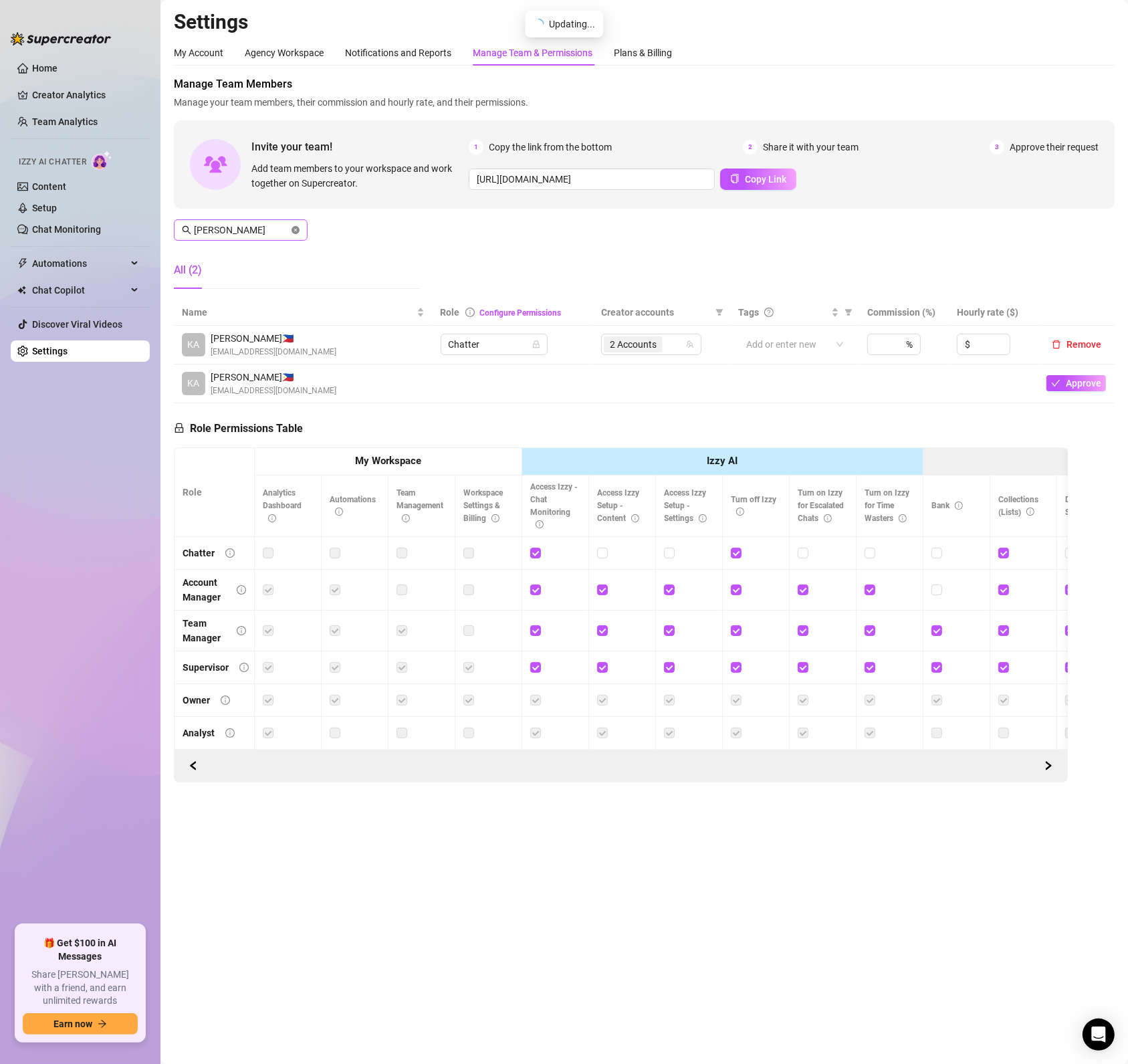
click at [291, 230] on icon "close-circle" at bounding box center [296, 230] width 8 height 8
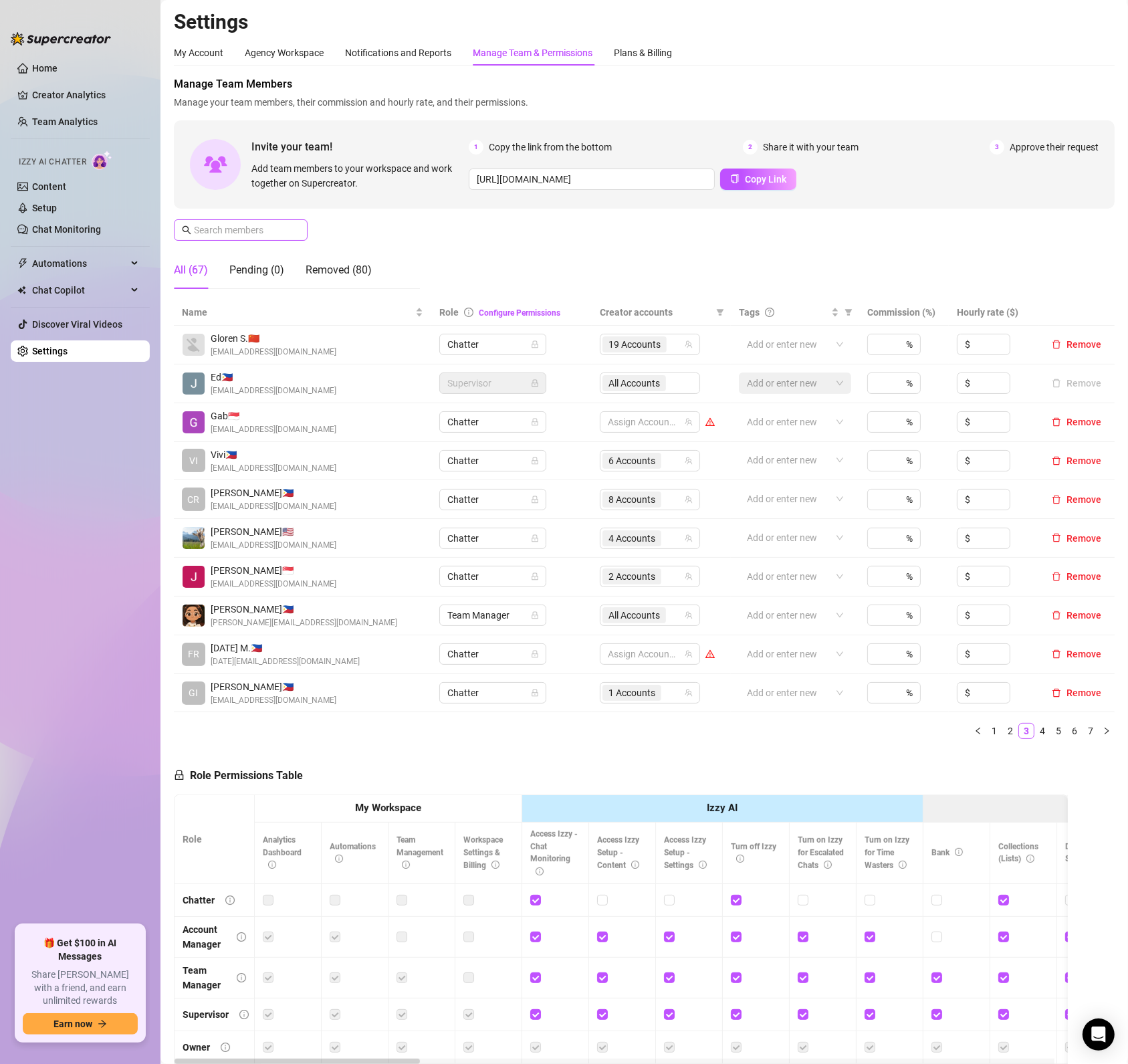
click at [293, 237] on span at bounding box center [241, 230] width 134 height 21
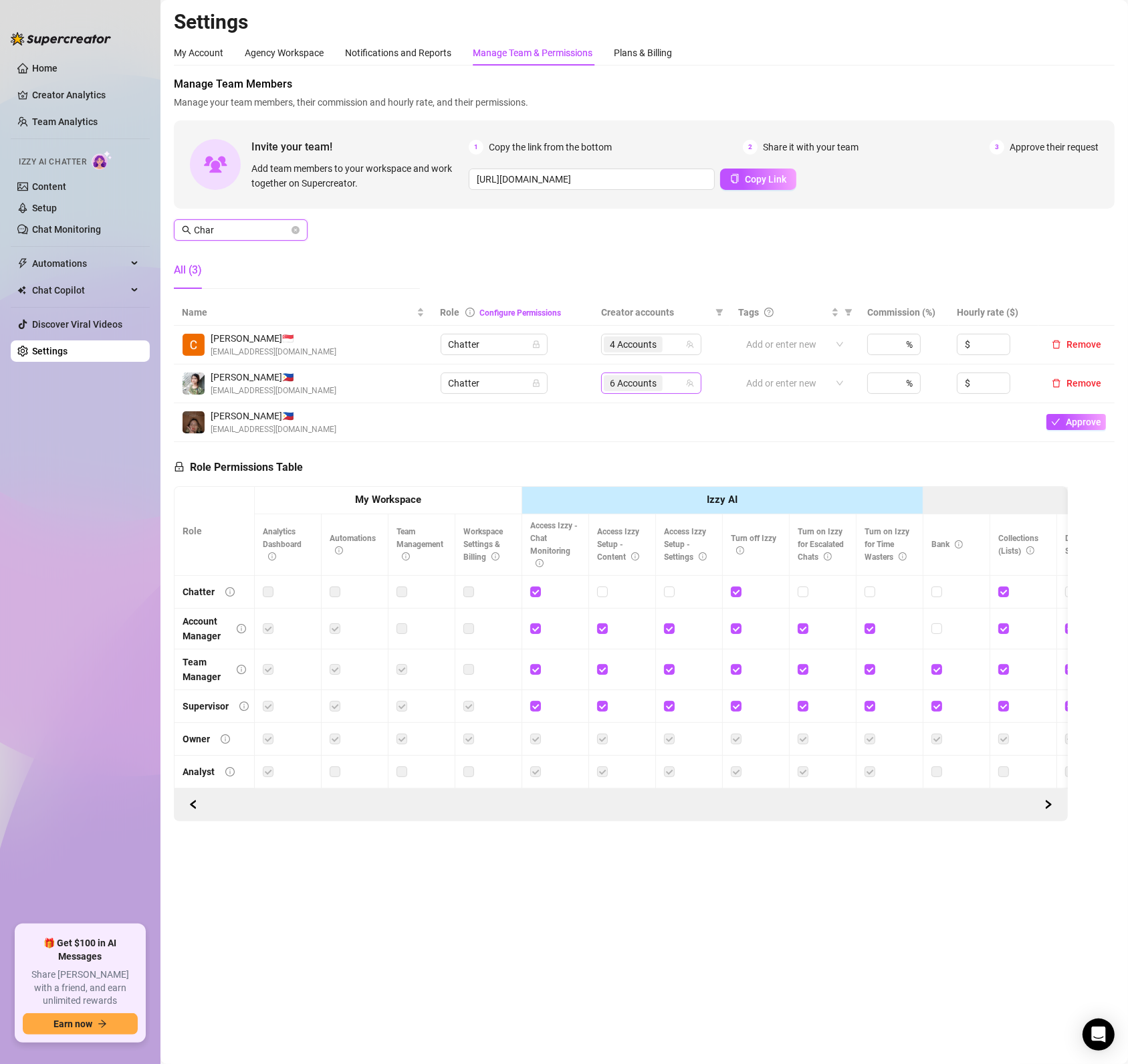
click at [665, 378] on div "6 Accounts" at bounding box center [634, 383] width 61 height 19
type input "Char"
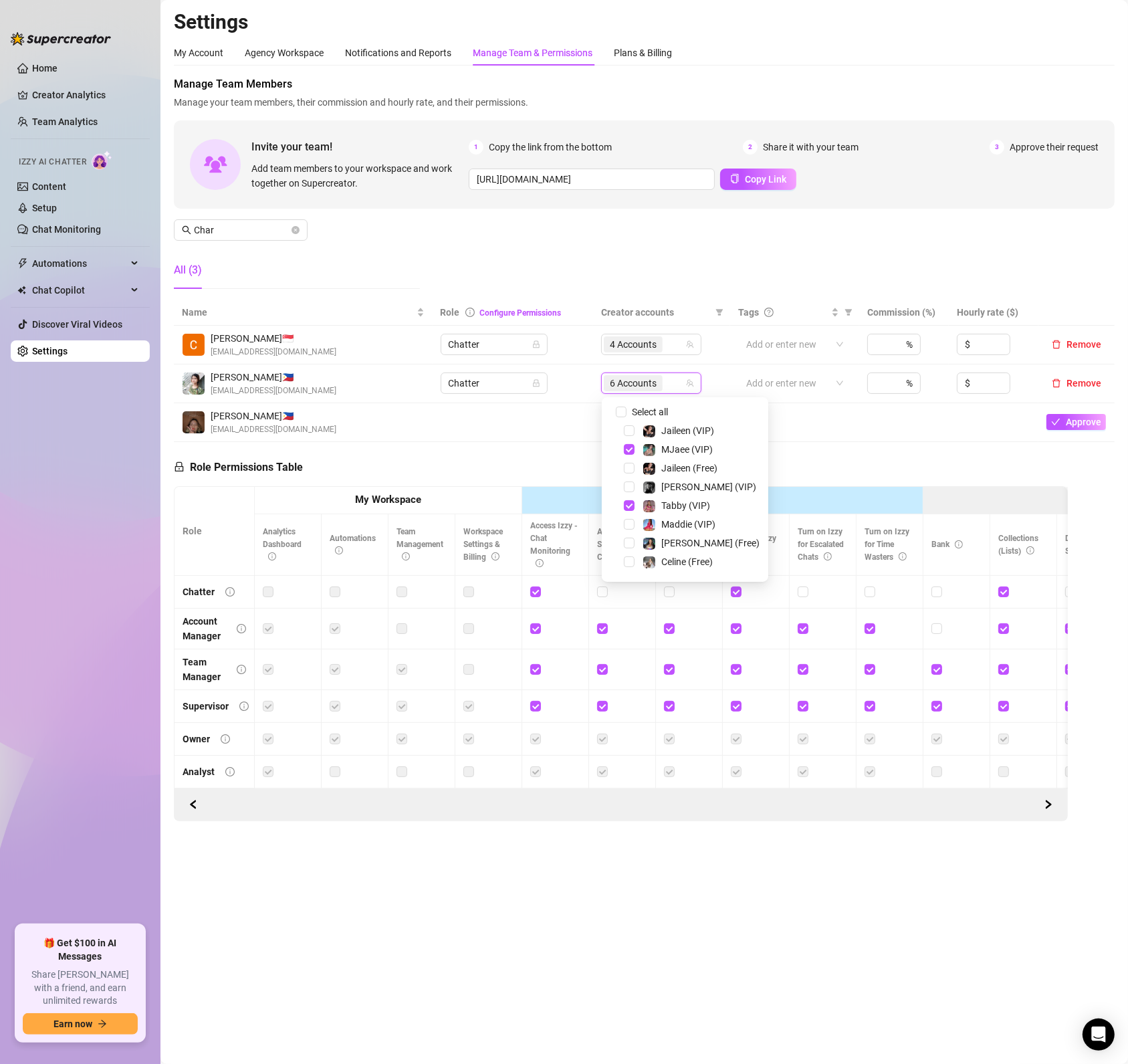
scroll to position [80, 0]
click at [633, 446] on span "Select tree node" at bounding box center [629, 444] width 11 height 11
click at [632, 459] on span "Select tree node" at bounding box center [629, 463] width 11 height 11
click at [410, 1025] on main "Settings My Account Agency Workspace Notifications and Reports Manage Team & Pe…" at bounding box center [644, 532] width 968 height 1064
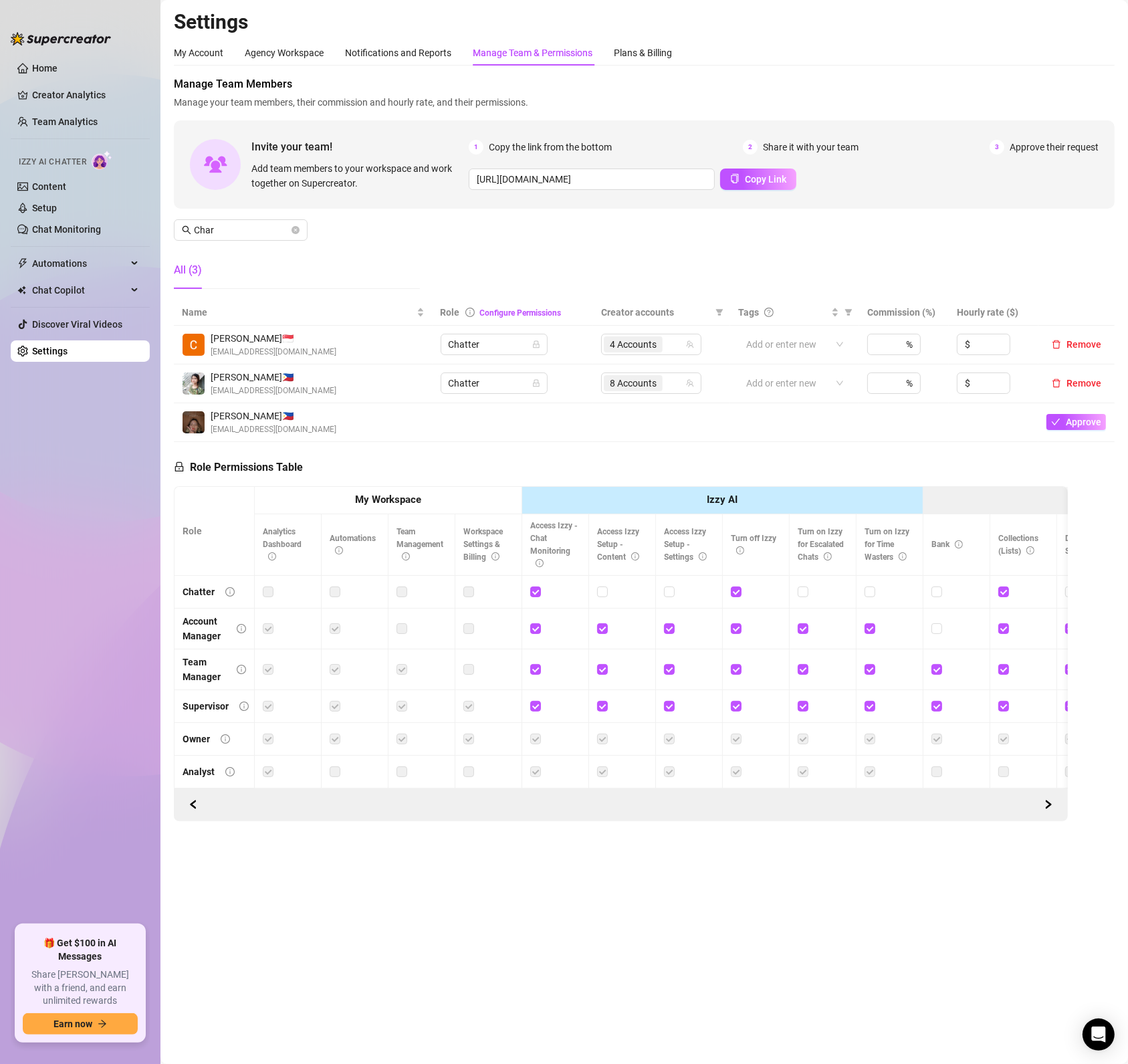
drag, startPoint x: 399, startPoint y: 924, endPoint x: 400, endPoint y: 909, distance: 15.0
click at [399, 924] on main "Settings My Account Agency Workspace Notifications and Reports Manage Team & Pe…" at bounding box center [644, 532] width 968 height 1064
